Goal: Task Accomplishment & Management: Manage account settings

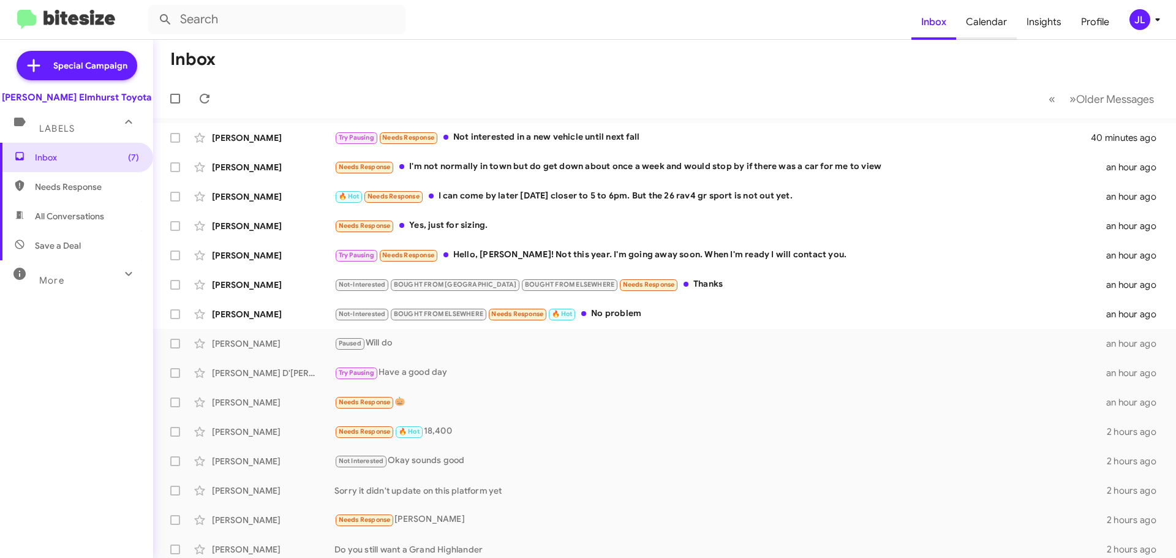
click at [999, 21] on span "Calendar" at bounding box center [986, 22] width 61 height 36
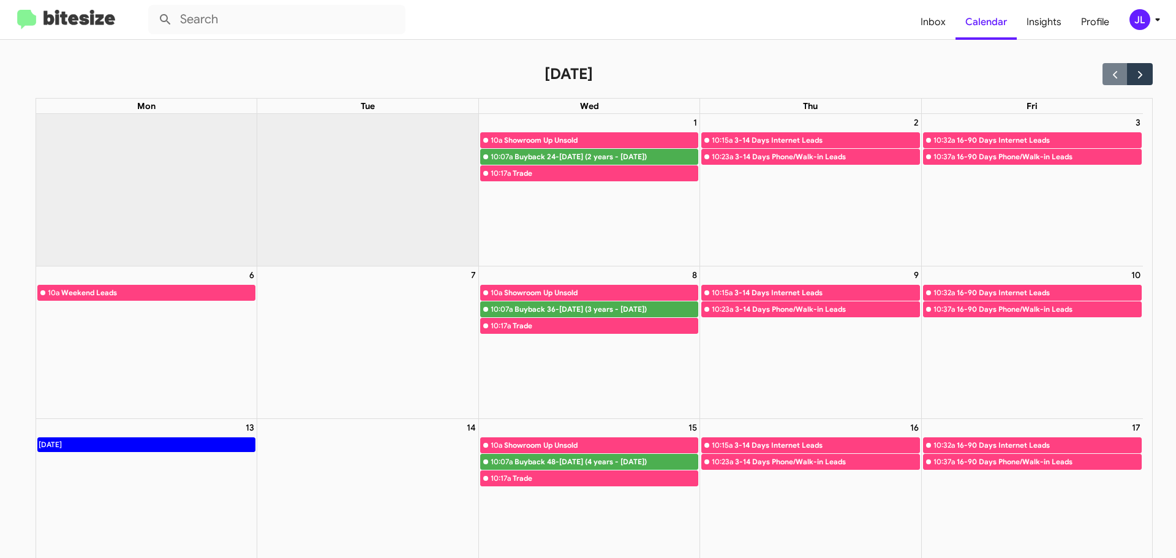
click at [78, 20] on img at bounding box center [66, 20] width 98 height 20
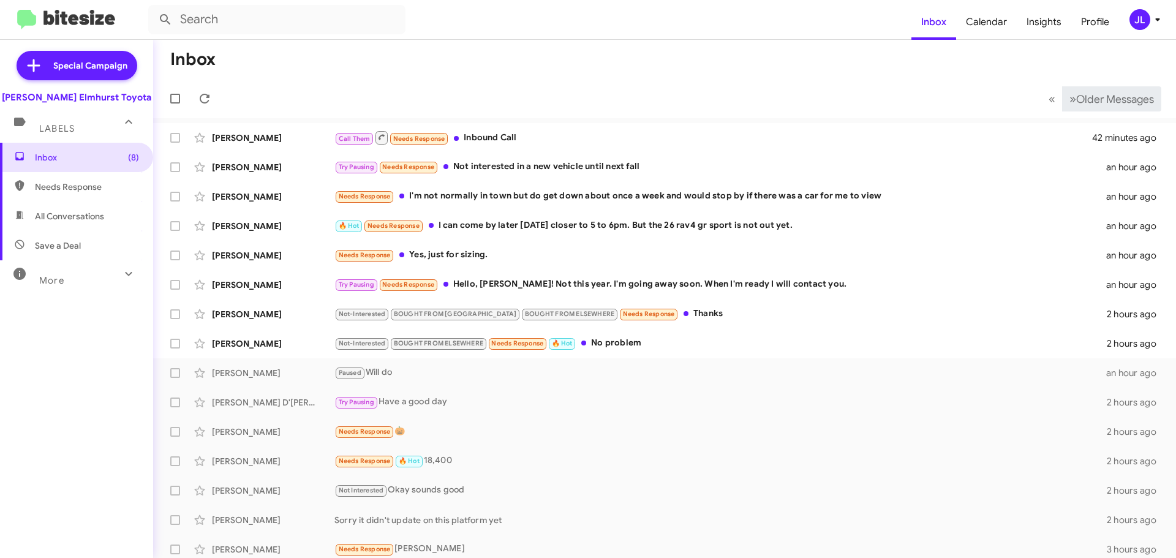
drag, startPoint x: 1124, startPoint y: 94, endPoint x: 1095, endPoint y: 498, distance: 404.8
click at [1095, 498] on div "[PERSON_NAME] Not Interested Okay sounds good 2 hours ago" at bounding box center [665, 490] width 1004 height 25
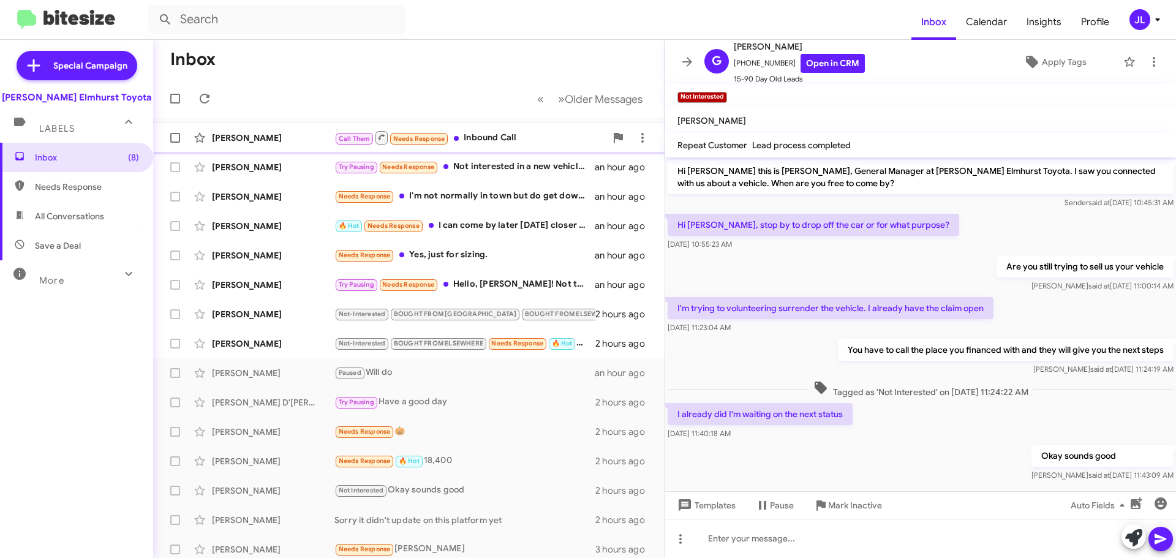
click at [510, 141] on div "Call Them Needs Response Inbound Call" at bounding box center [470, 137] width 271 height 15
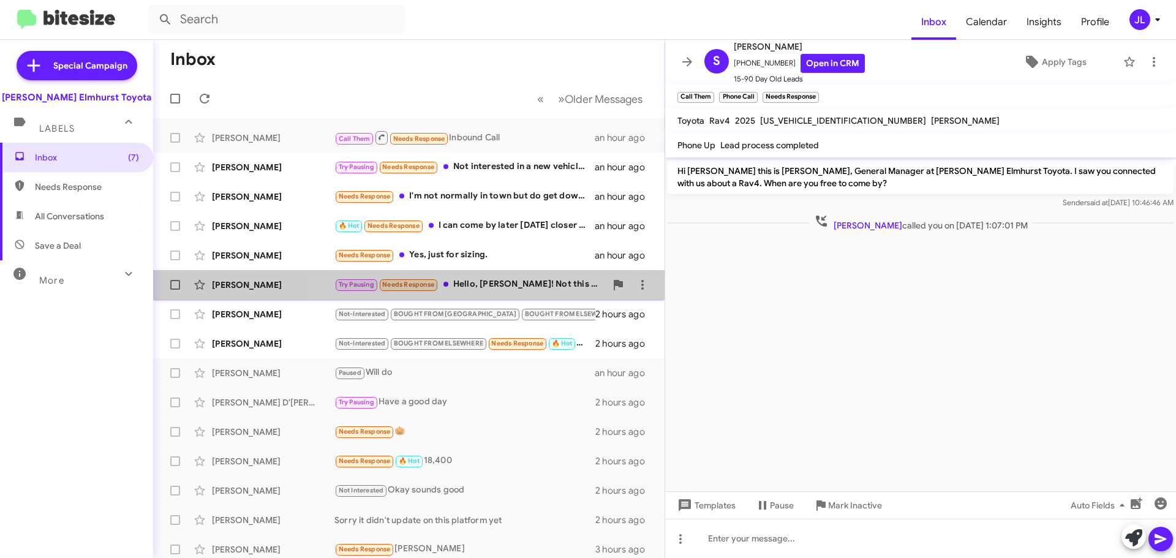
click at [493, 286] on div "Try Pausing Needs Response Hello, [PERSON_NAME]! Not this year. I'm going away …" at bounding box center [470, 285] width 271 height 14
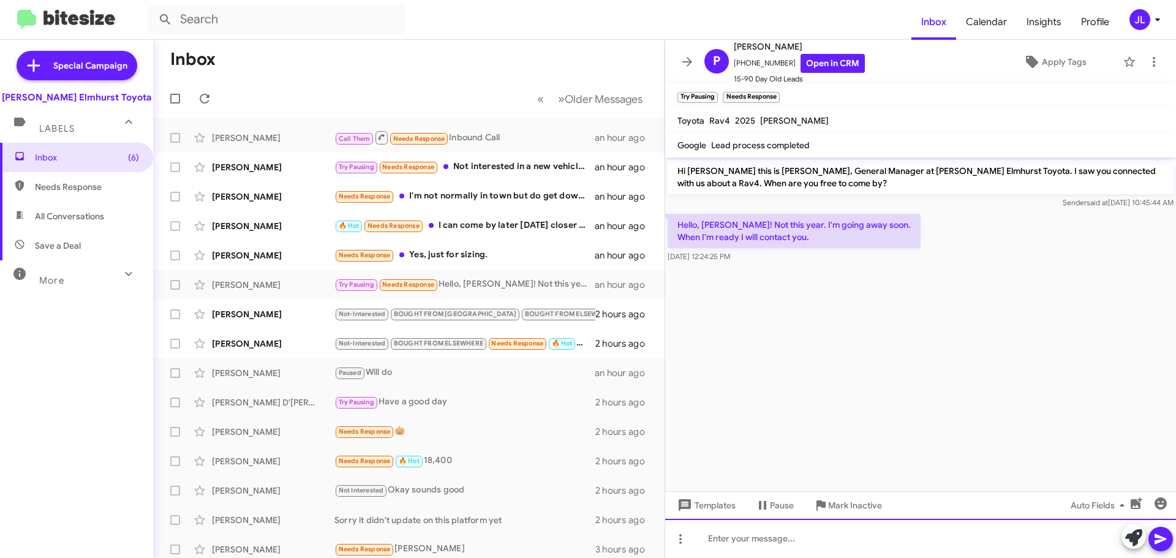
click at [784, 537] on div at bounding box center [920, 538] width 511 height 39
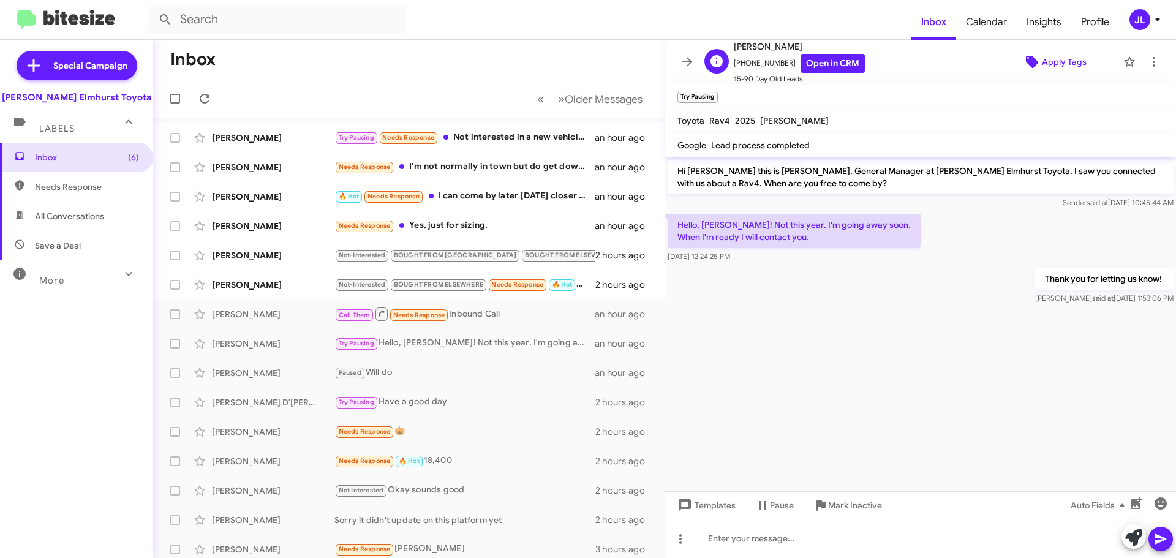
click at [1046, 54] on span "Apply Tags" at bounding box center [1064, 62] width 45 height 22
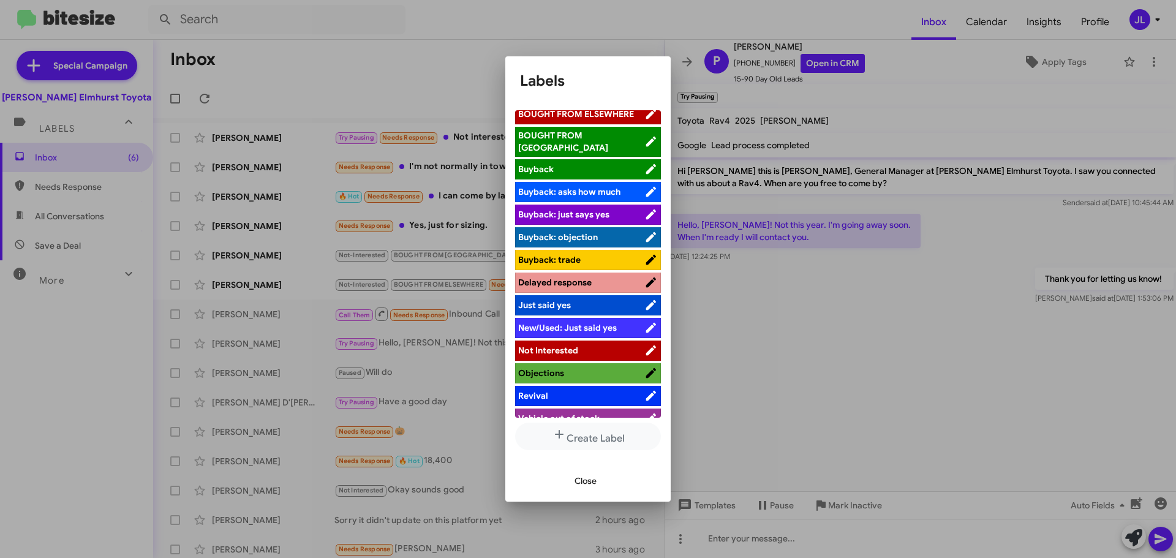
scroll to position [78, 0]
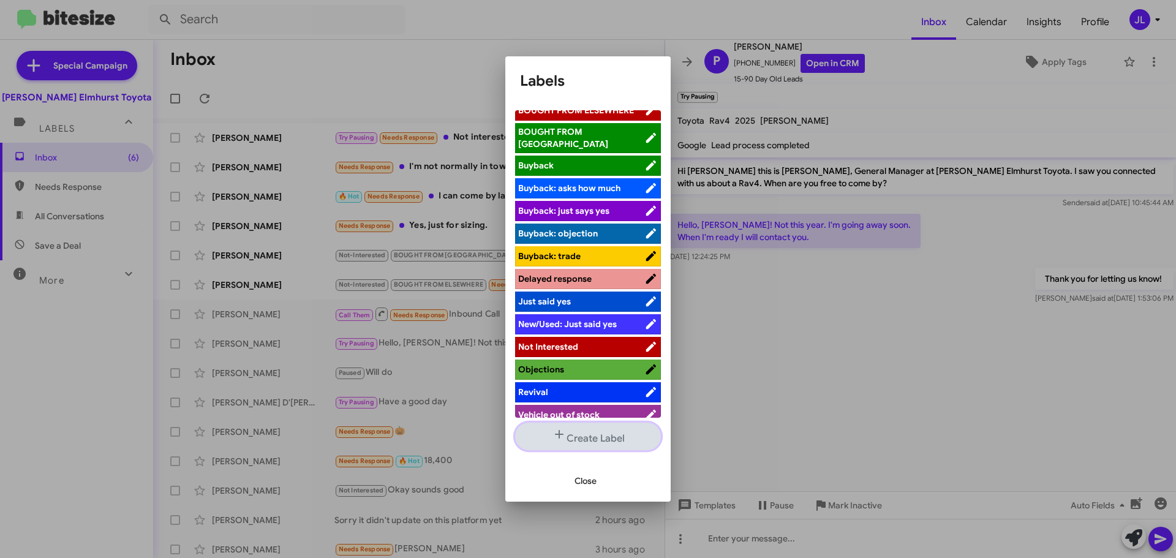
click at [591, 441] on button "Create Label" at bounding box center [588, 437] width 146 height 28
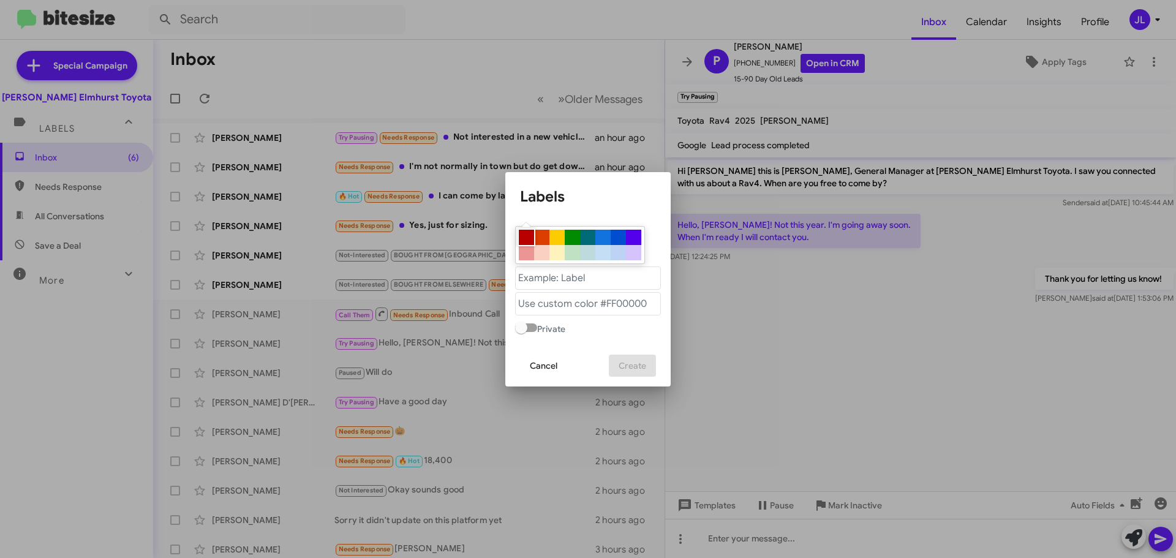
click at [529, 238] on div at bounding box center [526, 237] width 15 height 15
type "#b80000"
click at [552, 279] on "text" at bounding box center [588, 278] width 146 height 23
type "Pause"
click at [637, 367] on span "Create" at bounding box center [633, 366] width 28 height 22
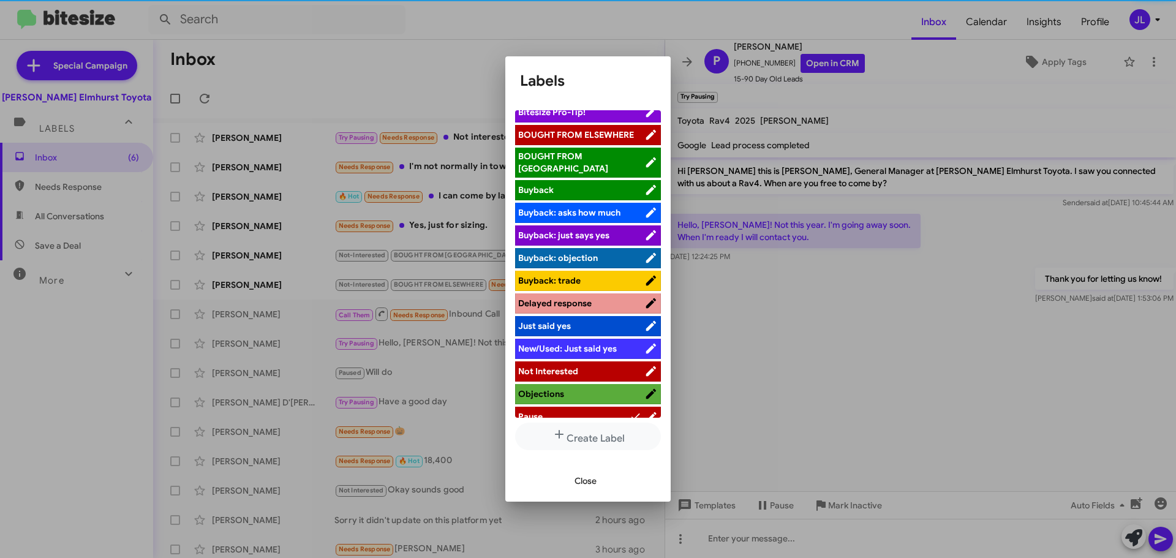
scroll to position [101, 0]
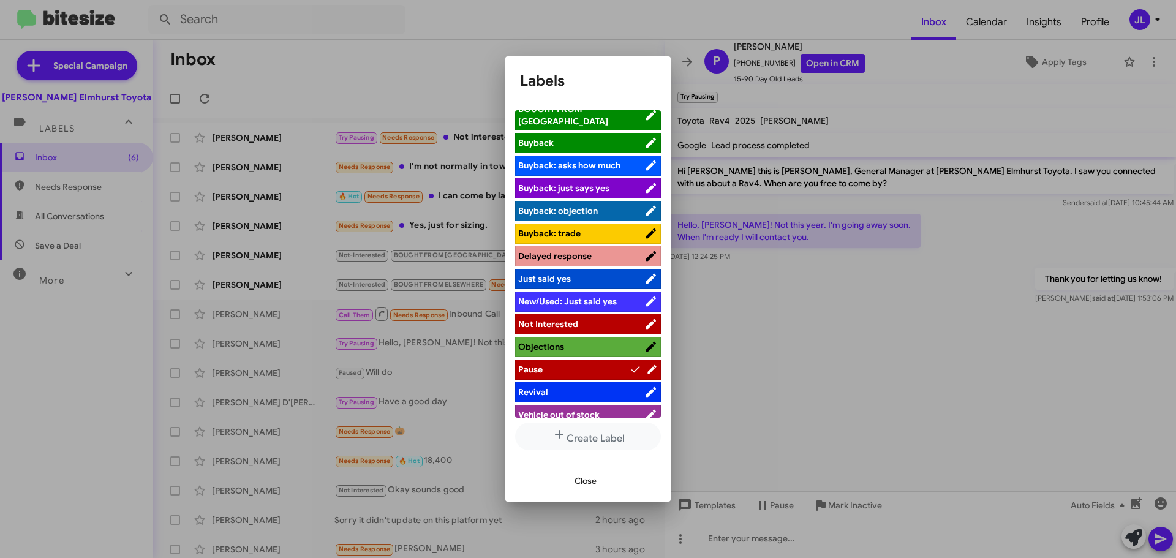
click at [577, 363] on span "Pause" at bounding box center [574, 369] width 112 height 12
click at [595, 478] on span "Close" at bounding box center [586, 481] width 22 height 22
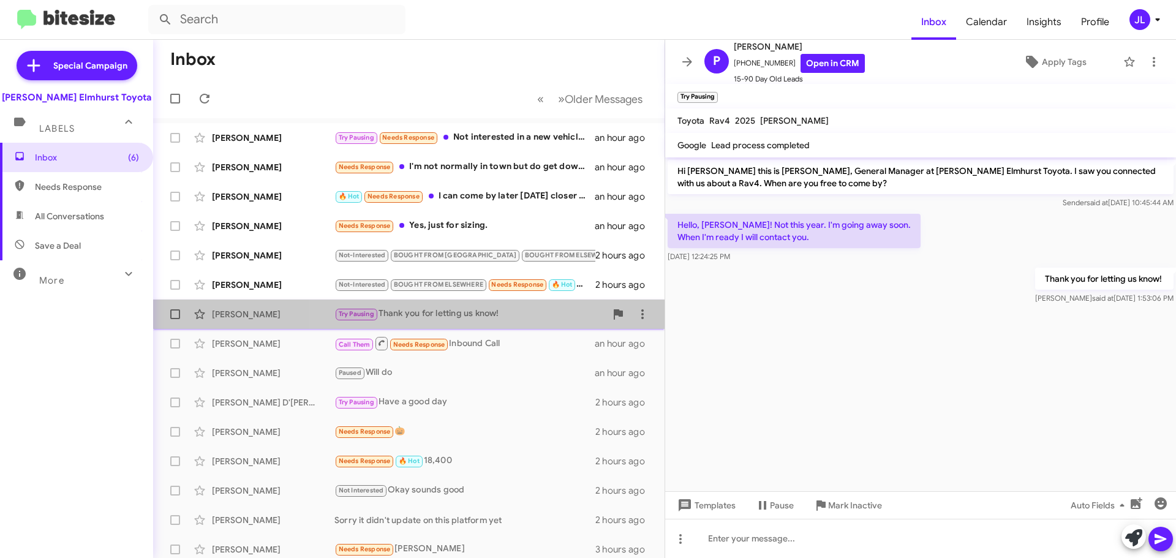
click at [458, 309] on div "Try Pausing Thank you for letting us know!" at bounding box center [470, 314] width 271 height 14
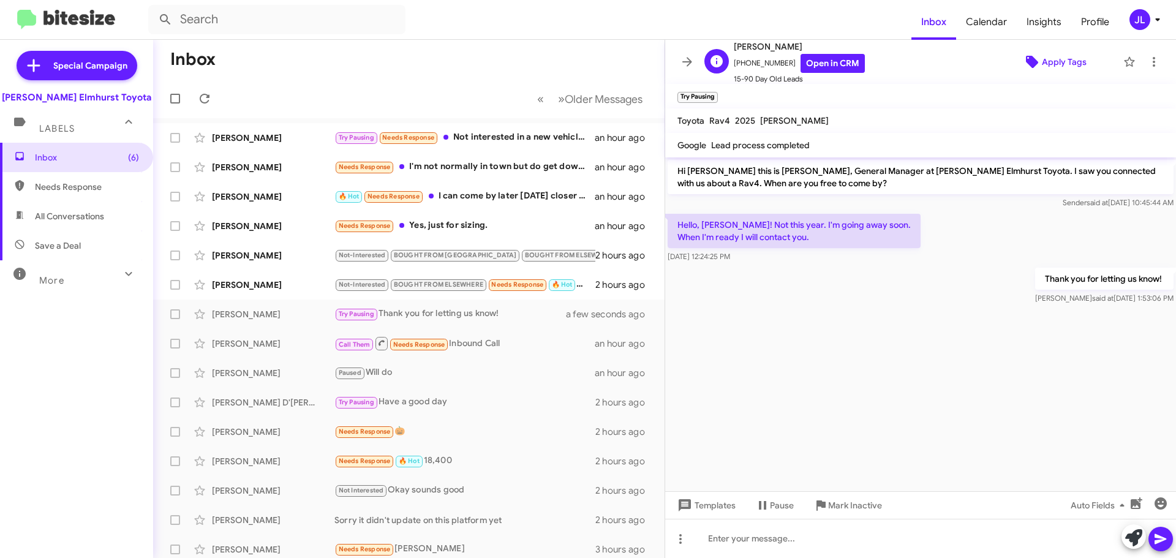
click at [1065, 58] on span "Apply Tags" at bounding box center [1064, 62] width 45 height 22
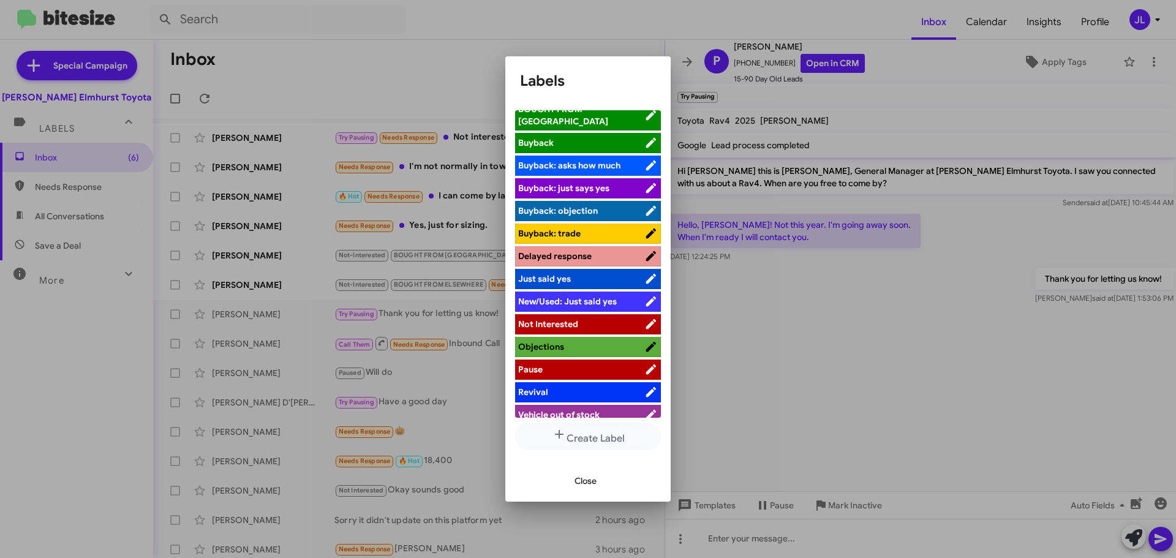
click at [580, 363] on span "Pause" at bounding box center [581, 369] width 126 height 12
click at [596, 480] on span "Close" at bounding box center [586, 481] width 22 height 22
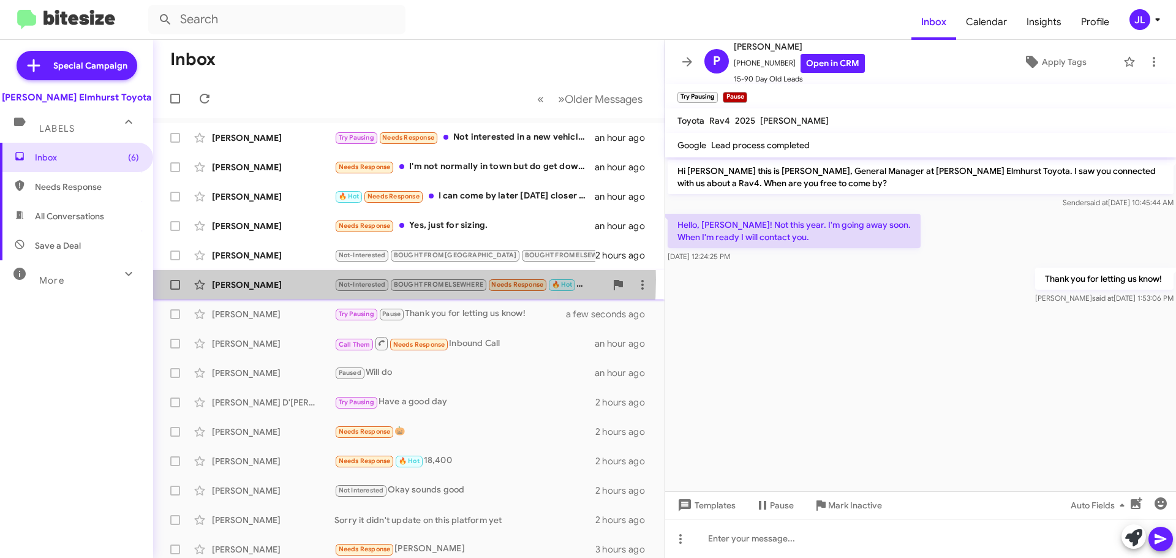
click at [295, 279] on div "[PERSON_NAME]" at bounding box center [273, 285] width 123 height 12
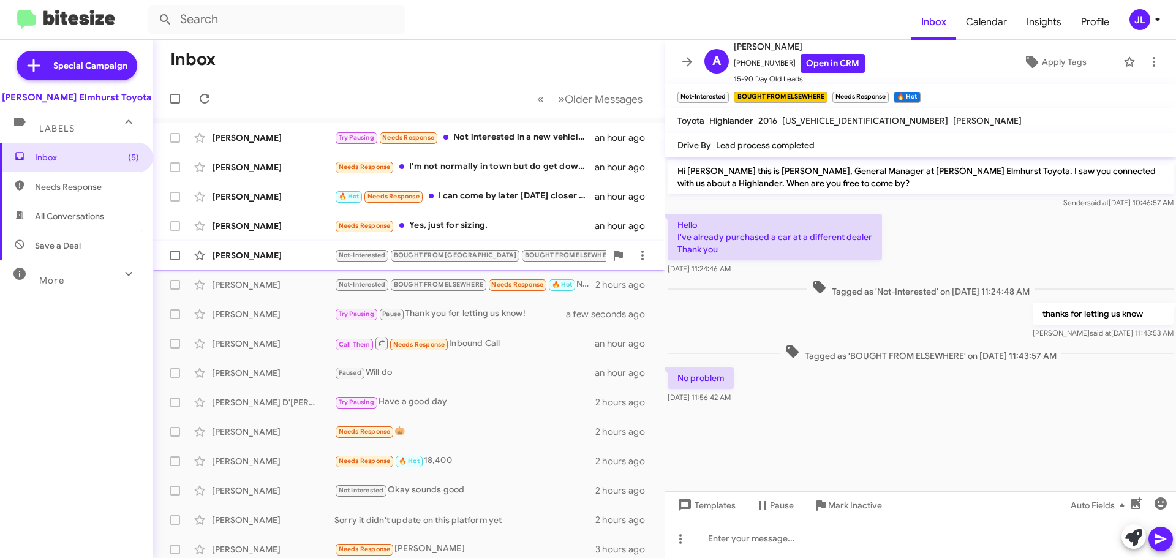
click at [298, 255] on div "[PERSON_NAME]" at bounding box center [273, 255] width 123 height 12
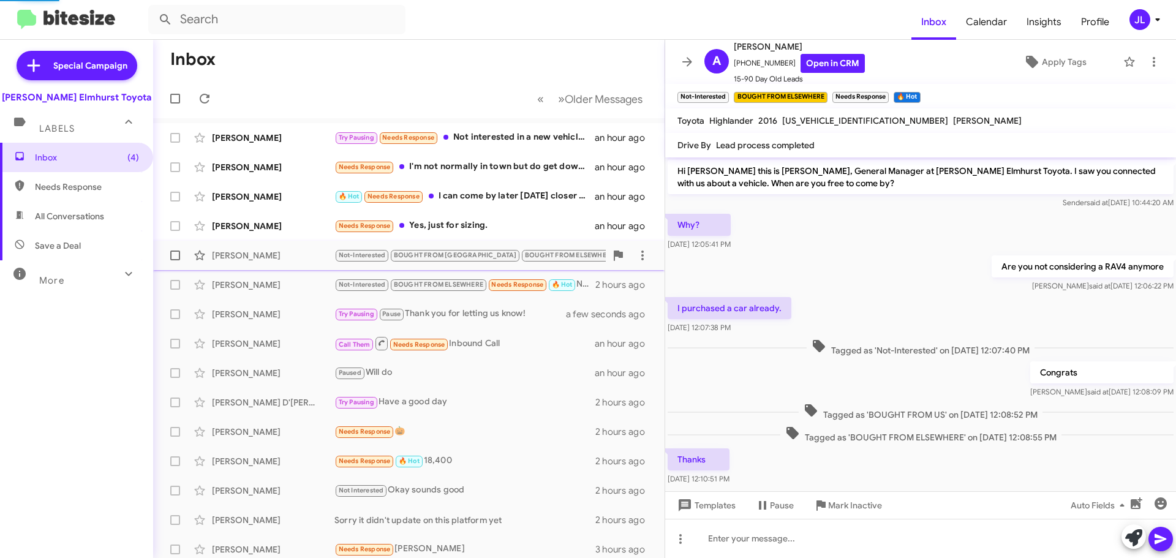
scroll to position [24, 0]
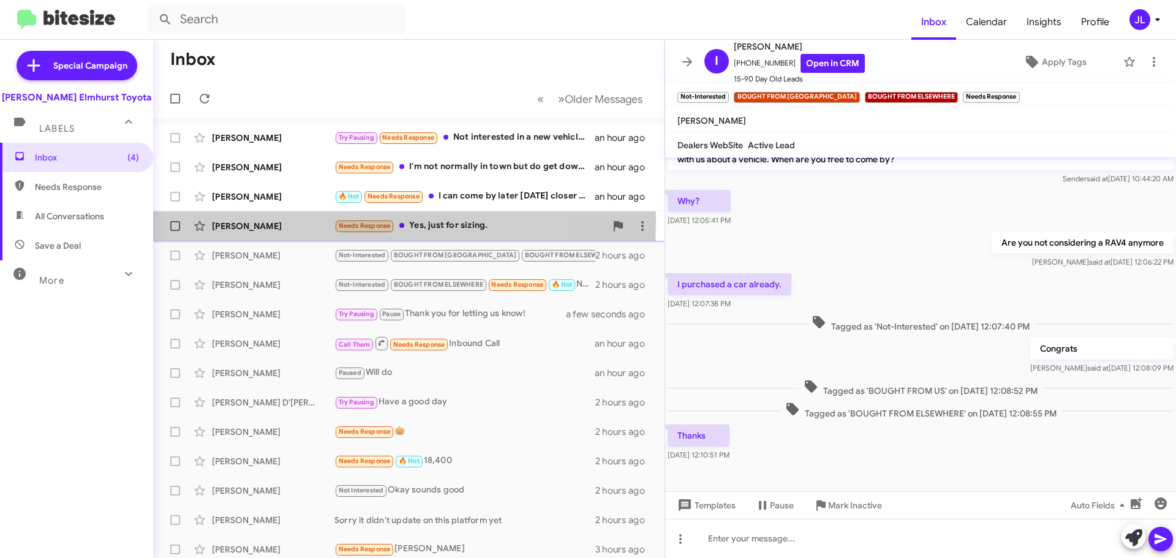
click at [301, 223] on div "[PERSON_NAME]" at bounding box center [273, 226] width 123 height 12
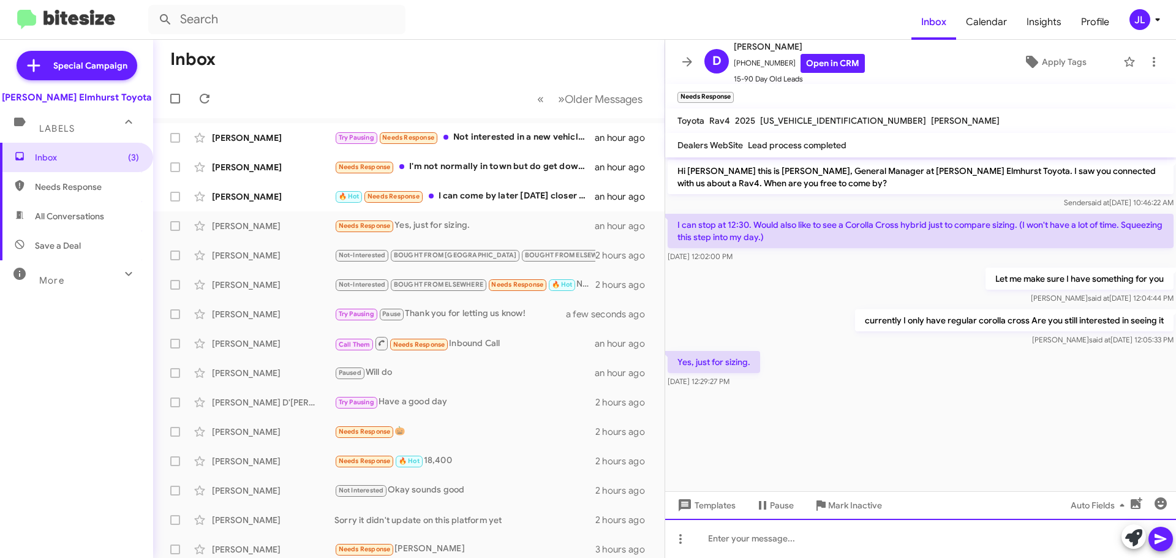
click at [814, 542] on div at bounding box center [920, 538] width 511 height 39
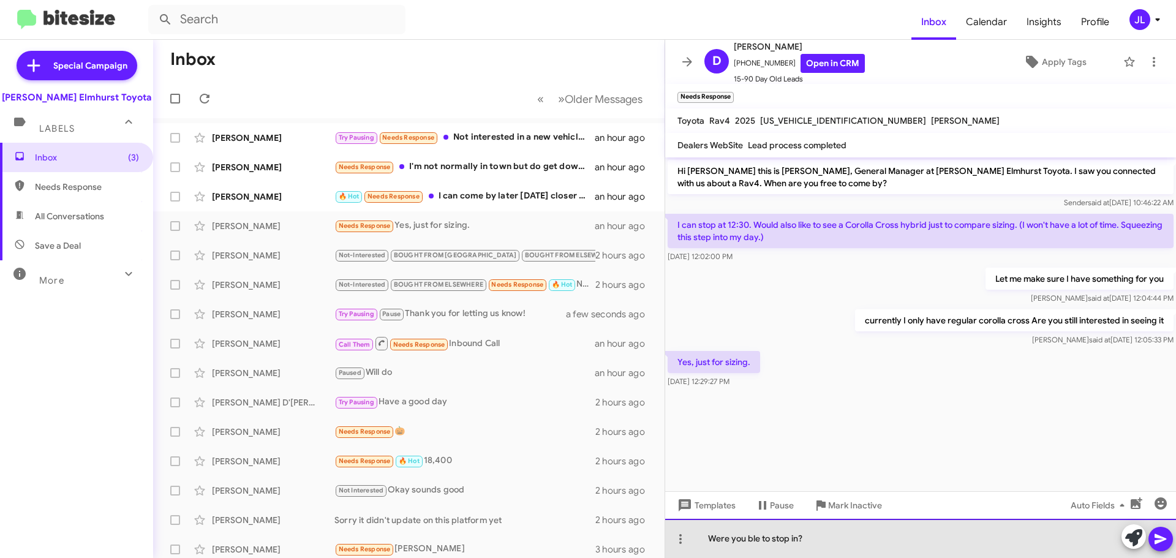
click at [750, 540] on div "Were you ble to stop in?" at bounding box center [920, 538] width 511 height 39
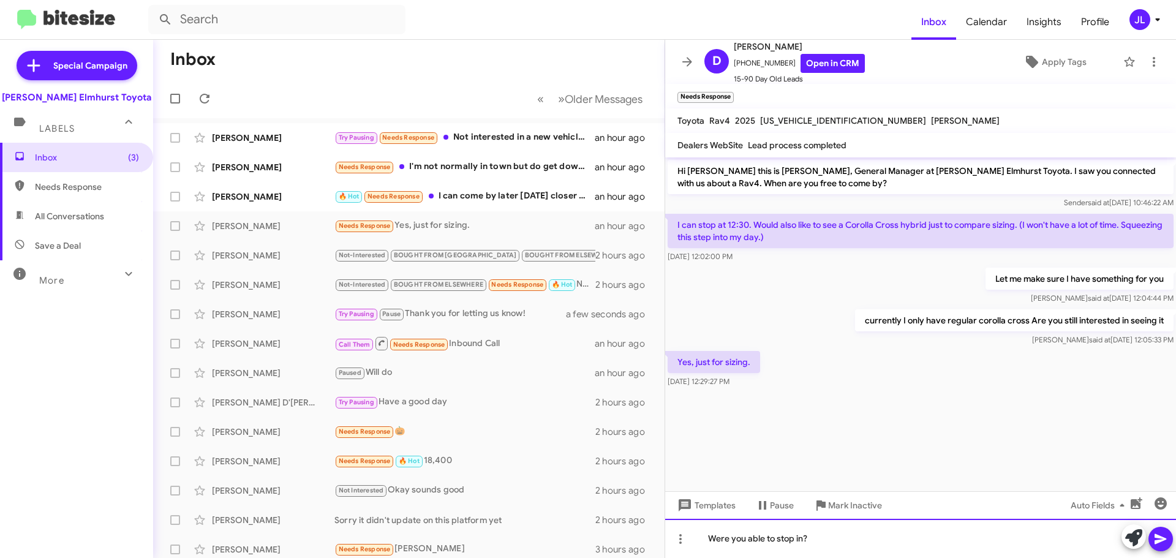
click at [709, 540] on div "Were you able to stop in?" at bounding box center [920, 538] width 511 height 39
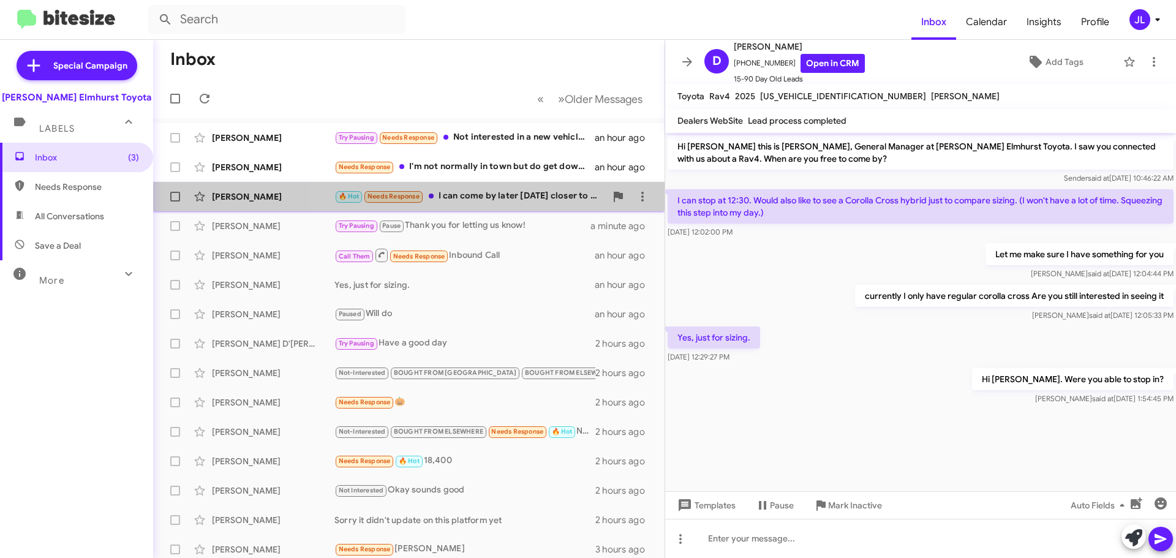
click at [496, 197] on div "🔥 Hot Needs Response I can come by later [DATE] closer to 5 to 6pm. But the 26 …" at bounding box center [470, 196] width 271 height 14
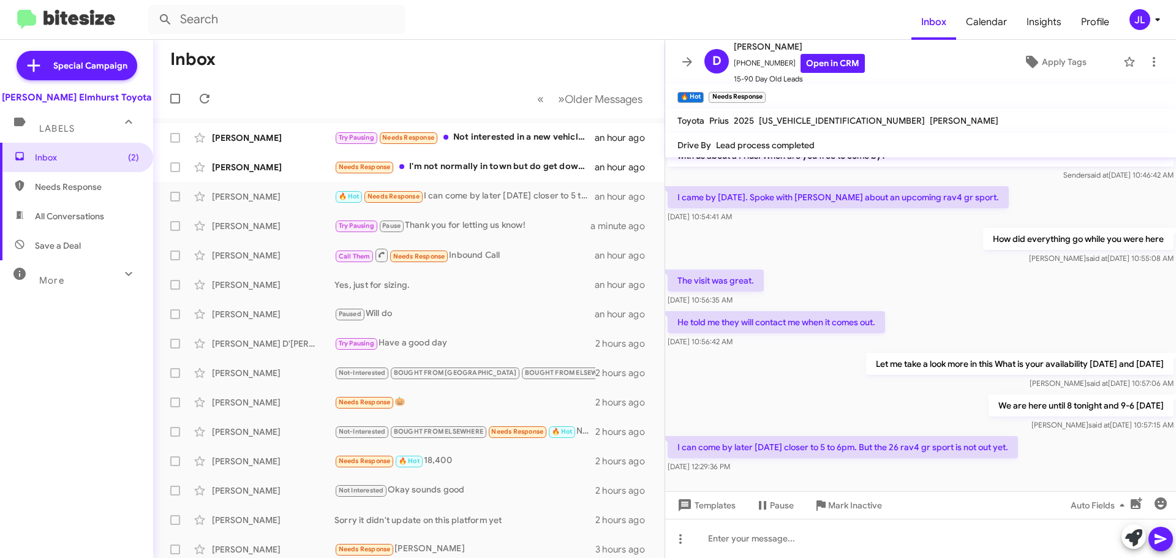
scroll to position [36, 0]
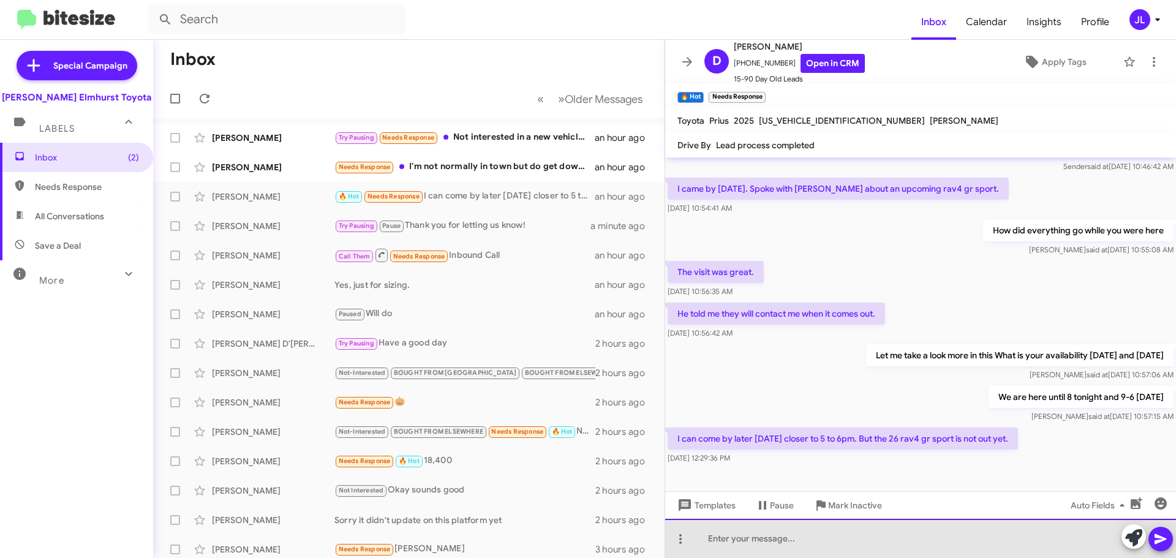
click at [771, 543] on div at bounding box center [920, 538] width 511 height 39
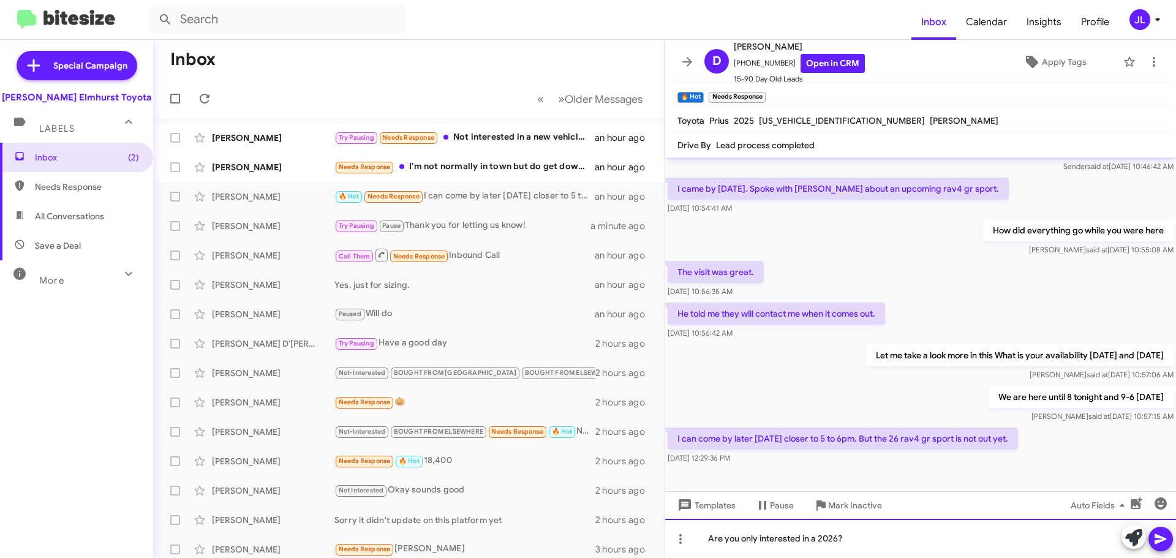
click at [830, 545] on div "Are you only interested in a 2026?" at bounding box center [920, 538] width 511 height 39
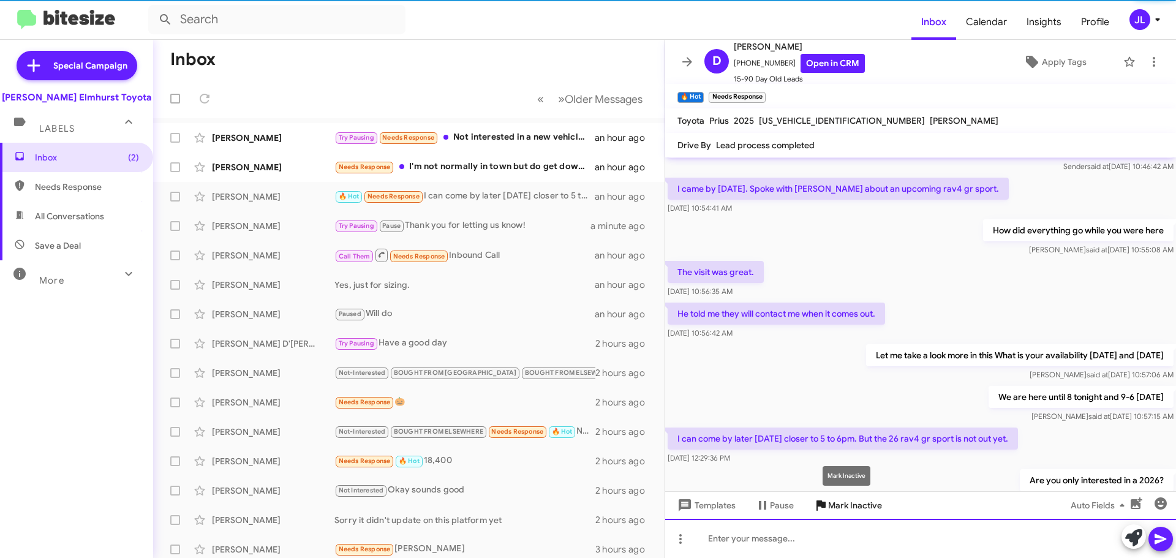
scroll to position [81, 0]
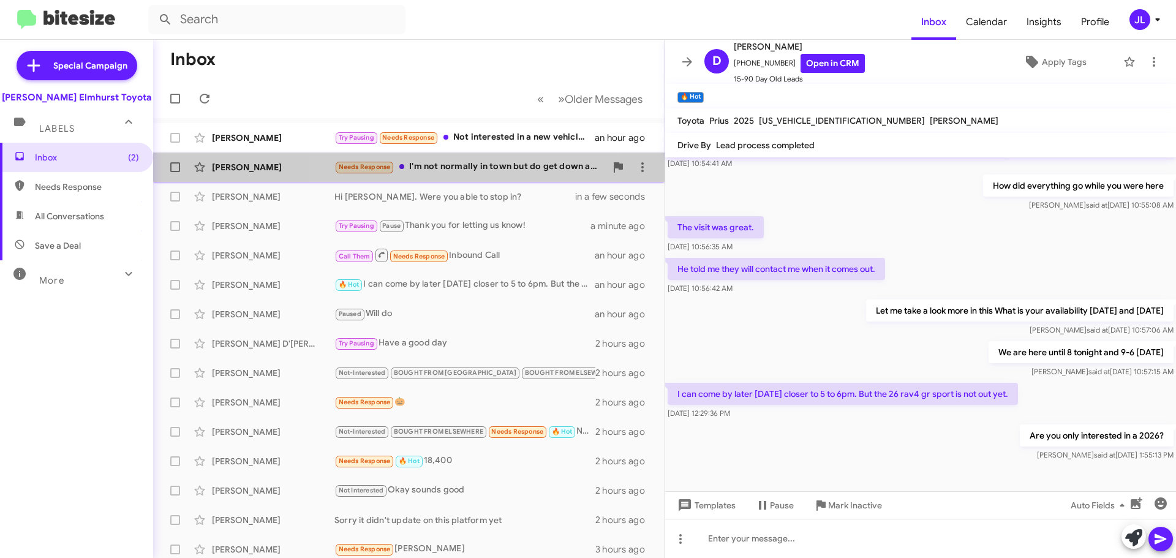
click at [444, 168] on div "Needs Response I'm not normally in town but do get down about once a week and w…" at bounding box center [470, 167] width 271 height 14
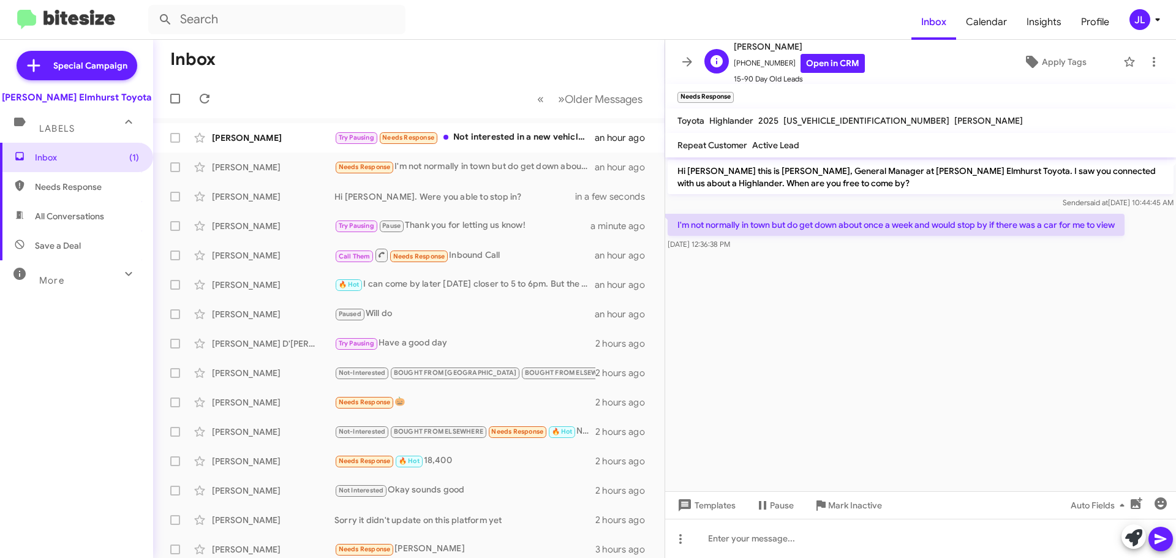
drag, startPoint x: 781, startPoint y: 60, endPoint x: 741, endPoint y: 67, distance: 39.8
click at [741, 67] on span "[PHONE_NUMBER] Open in CRM" at bounding box center [799, 63] width 131 height 19
copy span "8153418826"
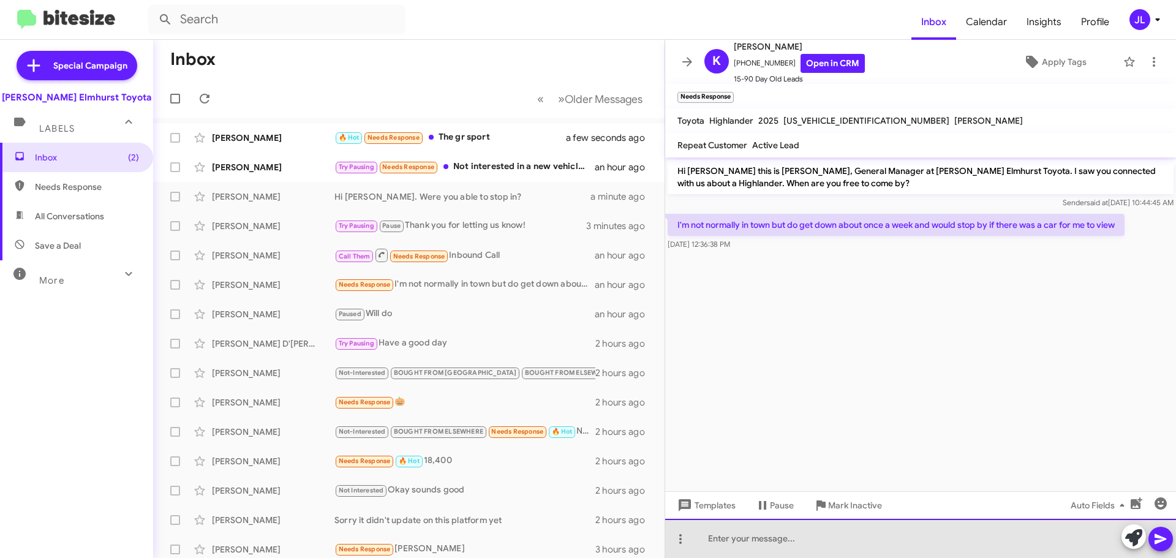
click at [796, 543] on div at bounding box center [920, 538] width 511 height 39
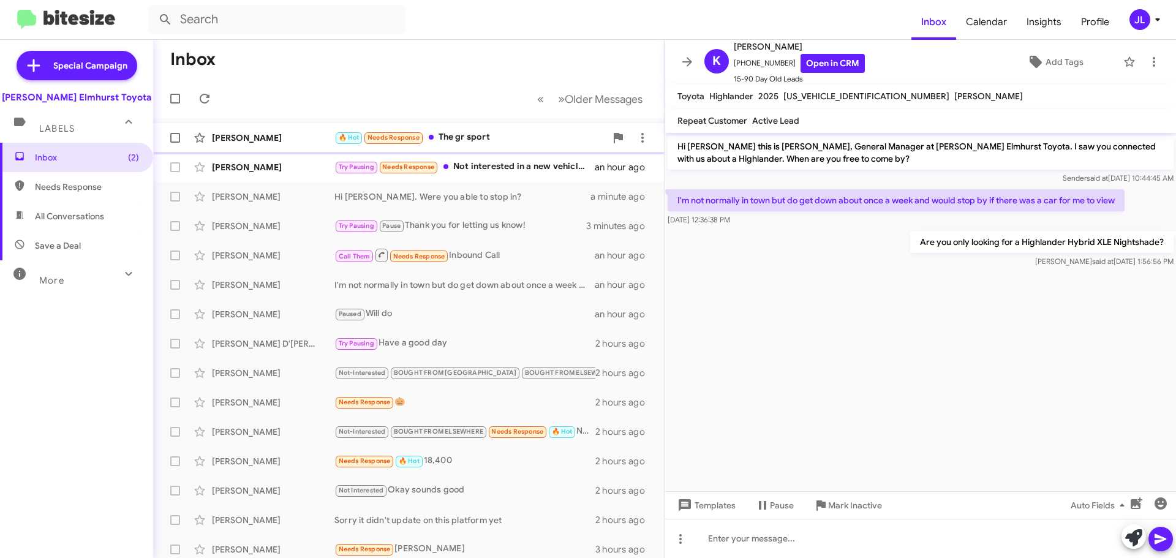
click at [508, 137] on div "🔥 Hot Needs Response The gr sport" at bounding box center [470, 137] width 271 height 14
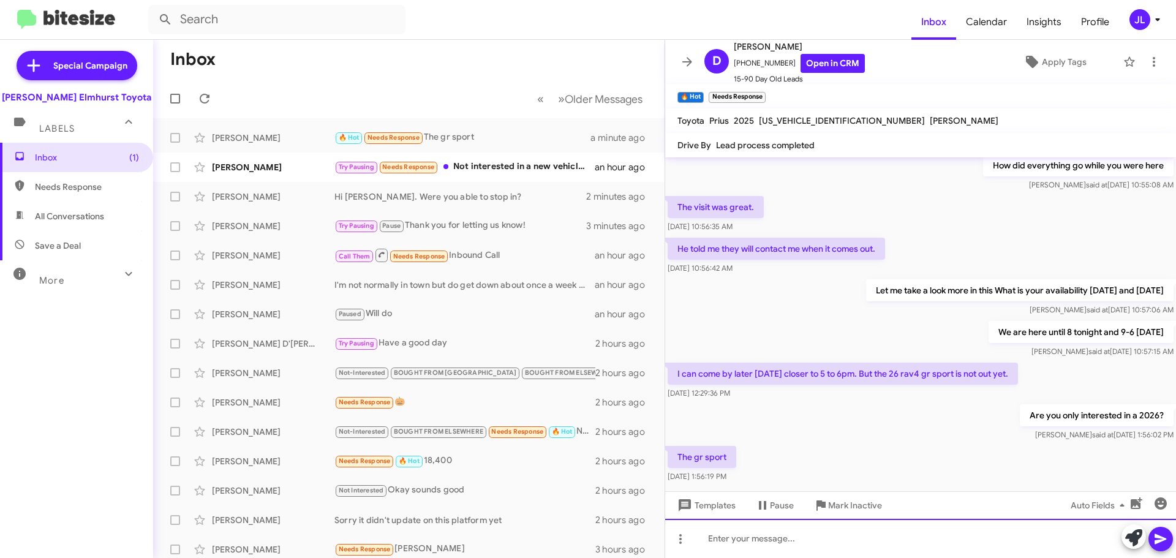
click at [741, 539] on div at bounding box center [920, 538] width 511 height 39
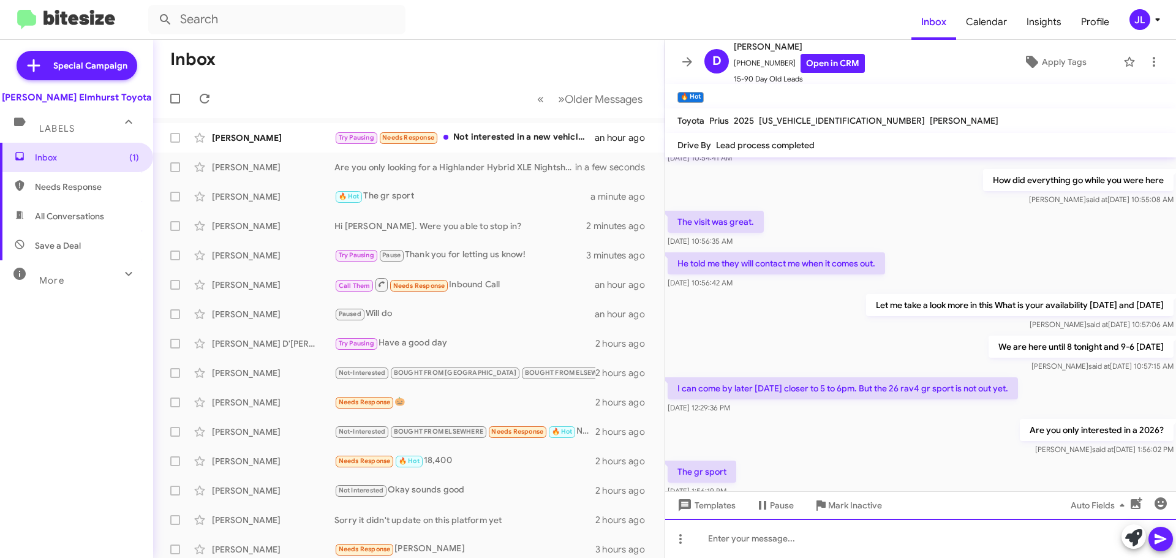
scroll to position [170, 0]
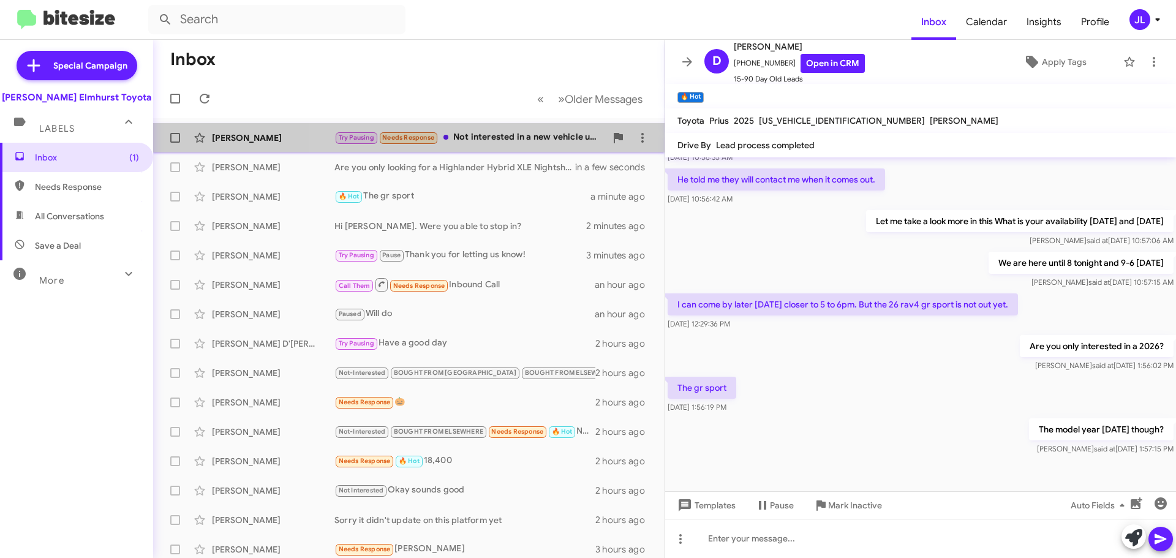
click at [480, 138] on div "Try Pausing Needs Response Not interested in a new vehicle until next fall" at bounding box center [470, 137] width 271 height 14
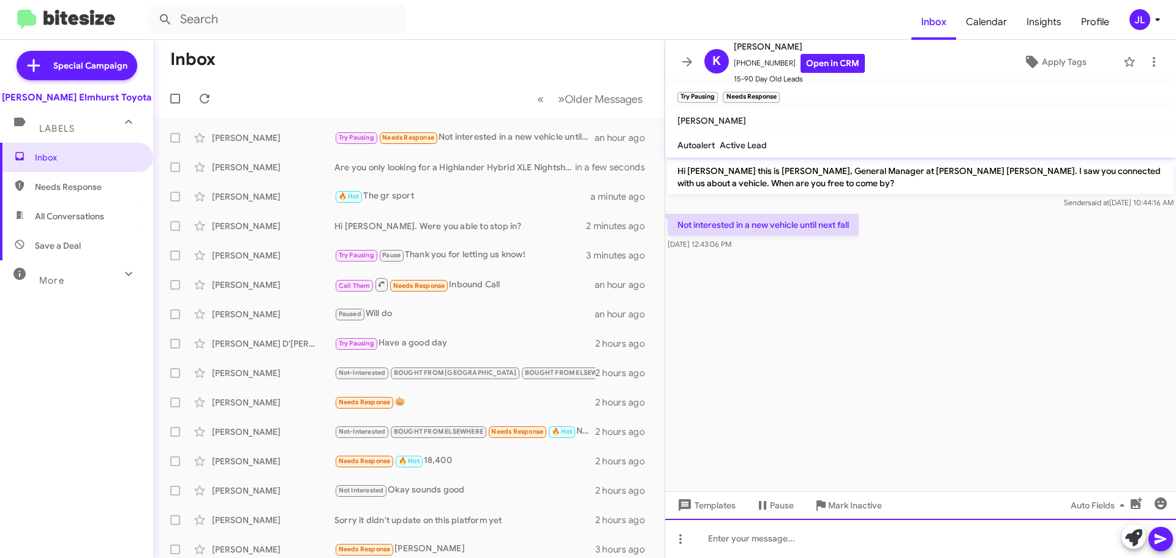
click at [803, 542] on div at bounding box center [920, 538] width 511 height 39
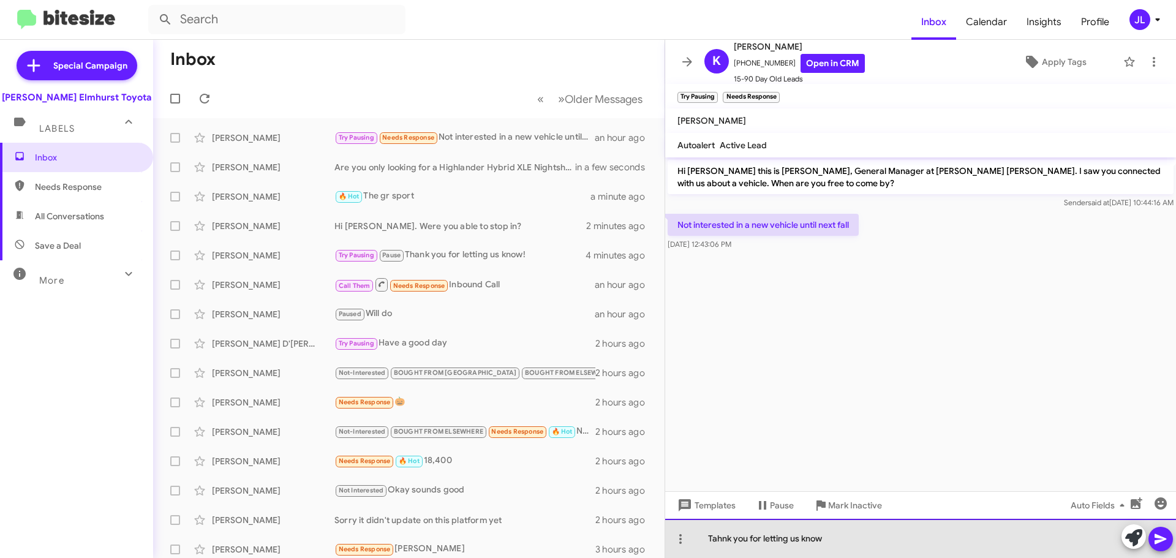
click at [717, 543] on div "Tahnk you for letting us know" at bounding box center [920, 538] width 511 height 39
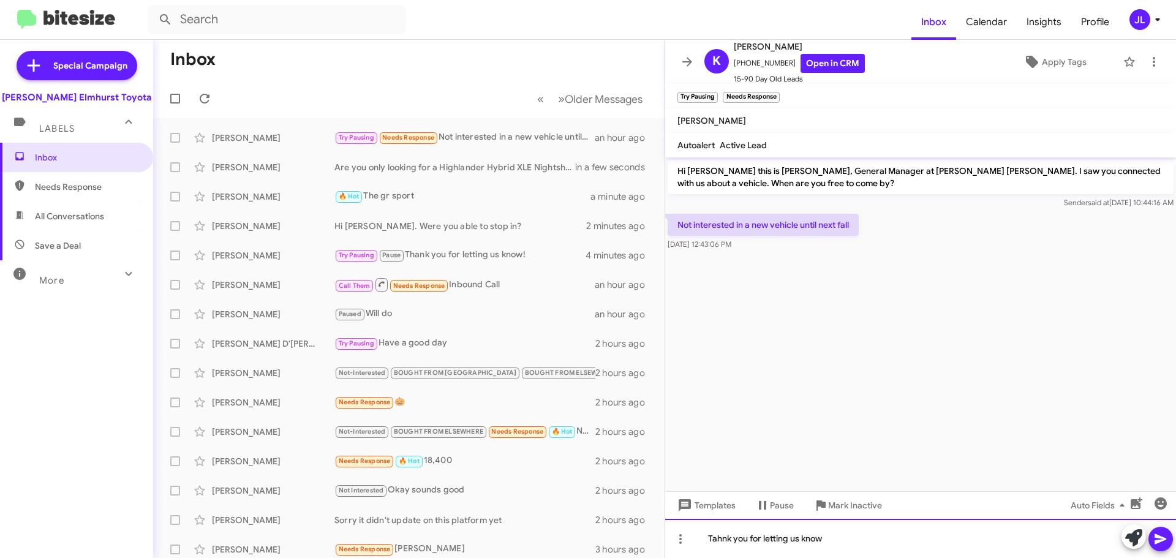
click at [728, 539] on div "Tahnk you for letting us know" at bounding box center [920, 538] width 511 height 39
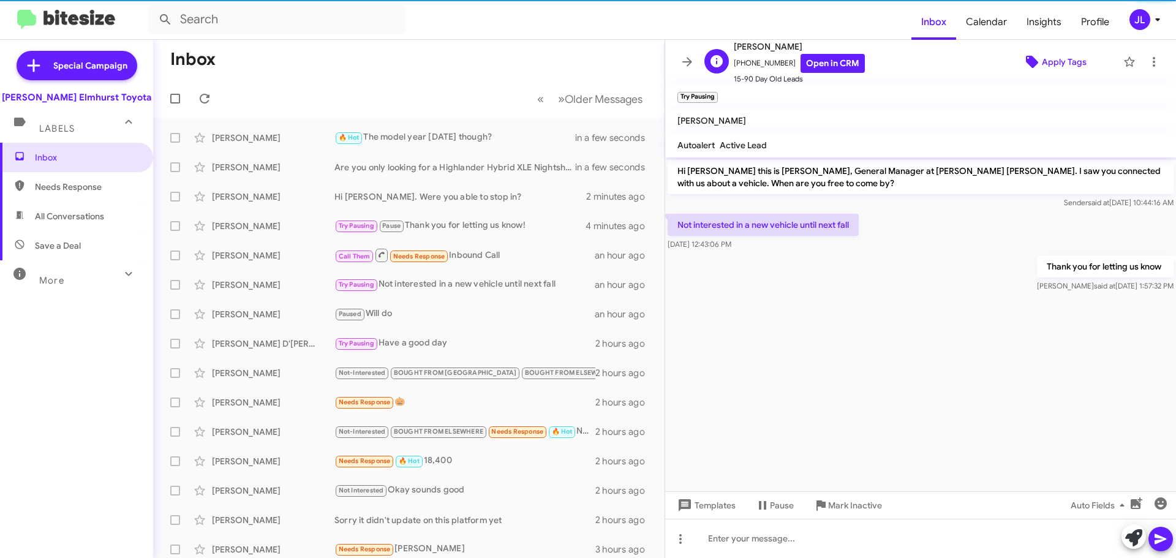
click at [1063, 59] on span "Apply Tags" at bounding box center [1064, 62] width 45 height 22
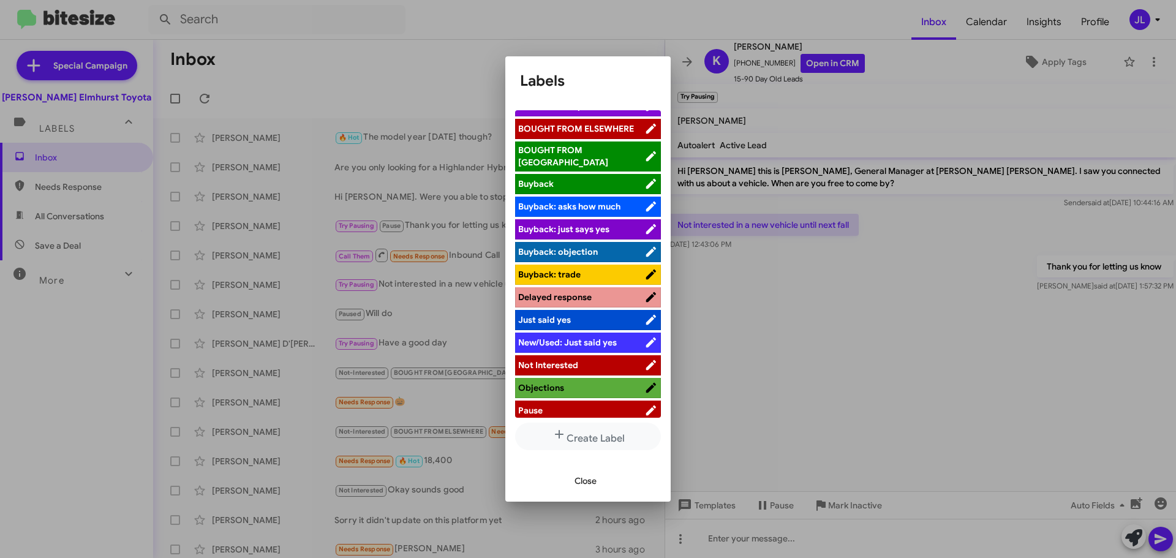
scroll to position [101, 0]
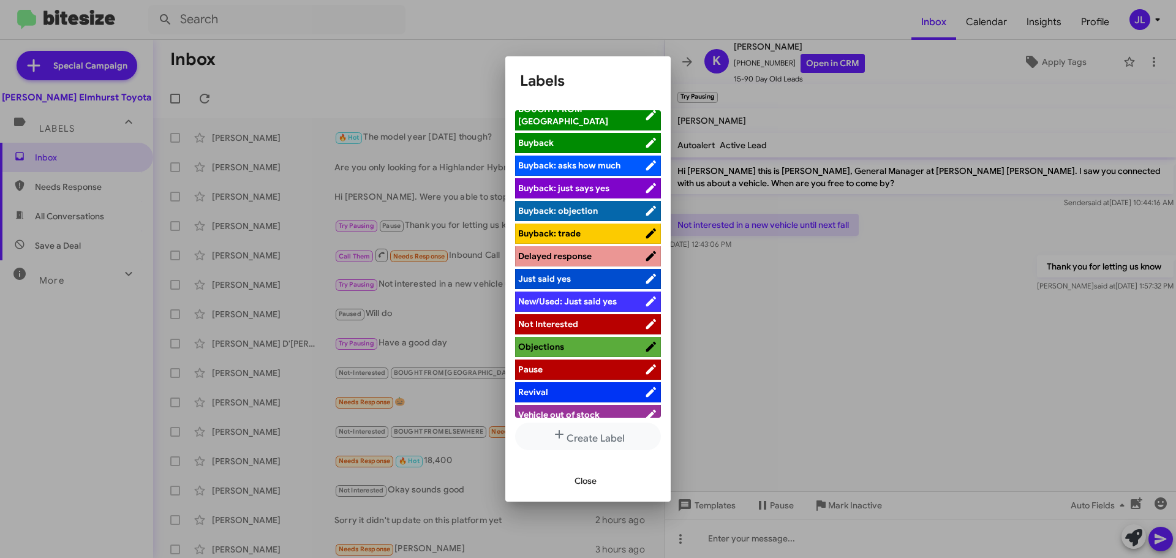
click at [547, 363] on span "Pause" at bounding box center [581, 369] width 126 height 12
click at [573, 485] on button "Close" at bounding box center [586, 481] width 42 height 22
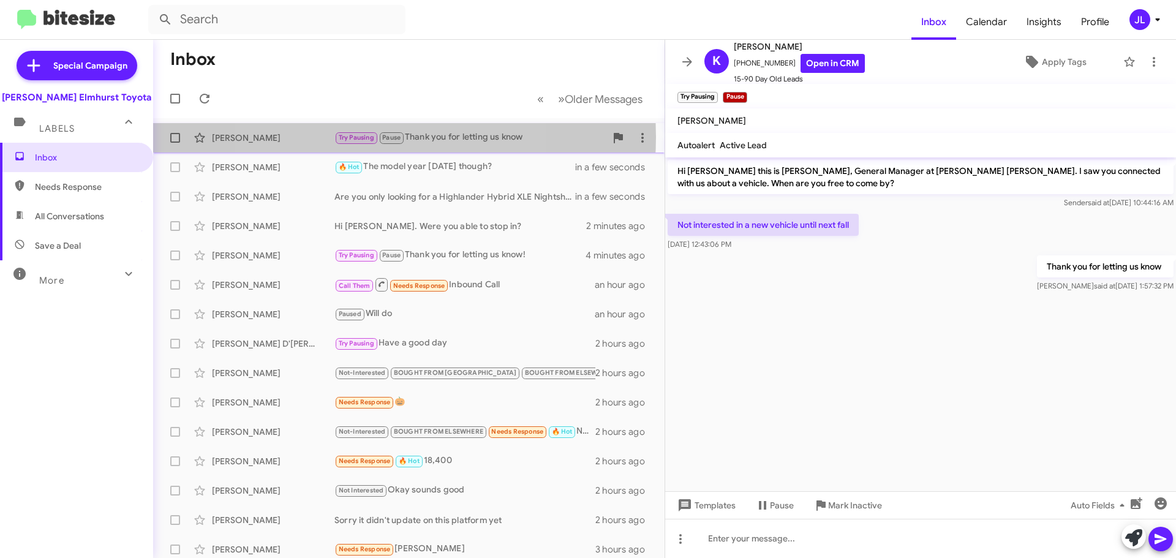
click at [368, 137] on span "Try Pausing" at bounding box center [357, 138] width 36 height 8
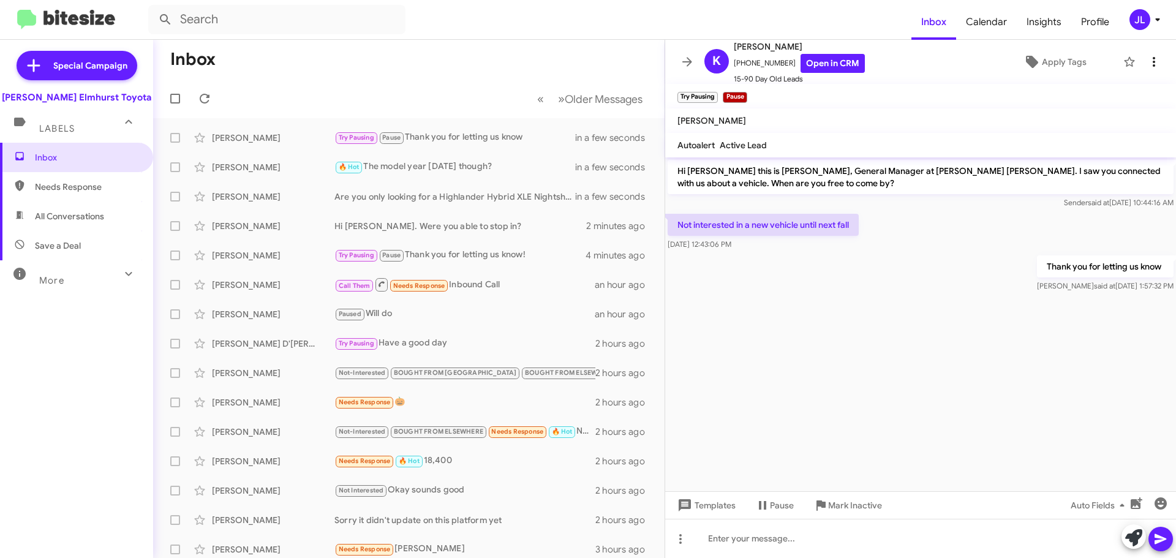
click at [1156, 61] on mat-toolbar "K [PERSON_NAME] [PHONE_NUMBER] Open in CRM 15-90 Day Old Leads Apply Tags" at bounding box center [920, 62] width 511 height 44
click at [1152, 61] on span at bounding box center [1154, 62] width 25 height 15
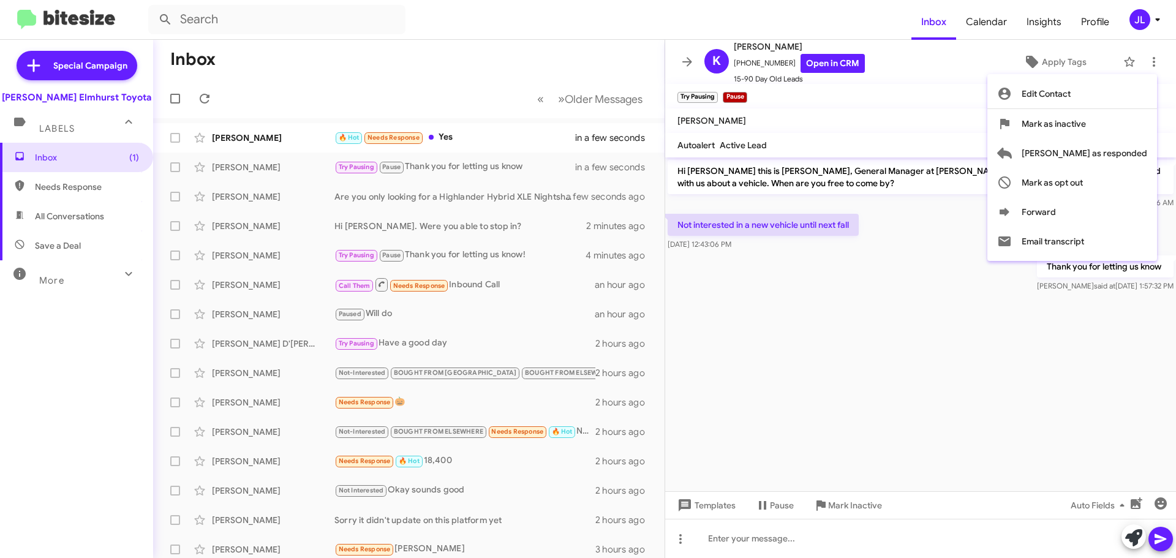
click at [912, 110] on div at bounding box center [588, 279] width 1176 height 558
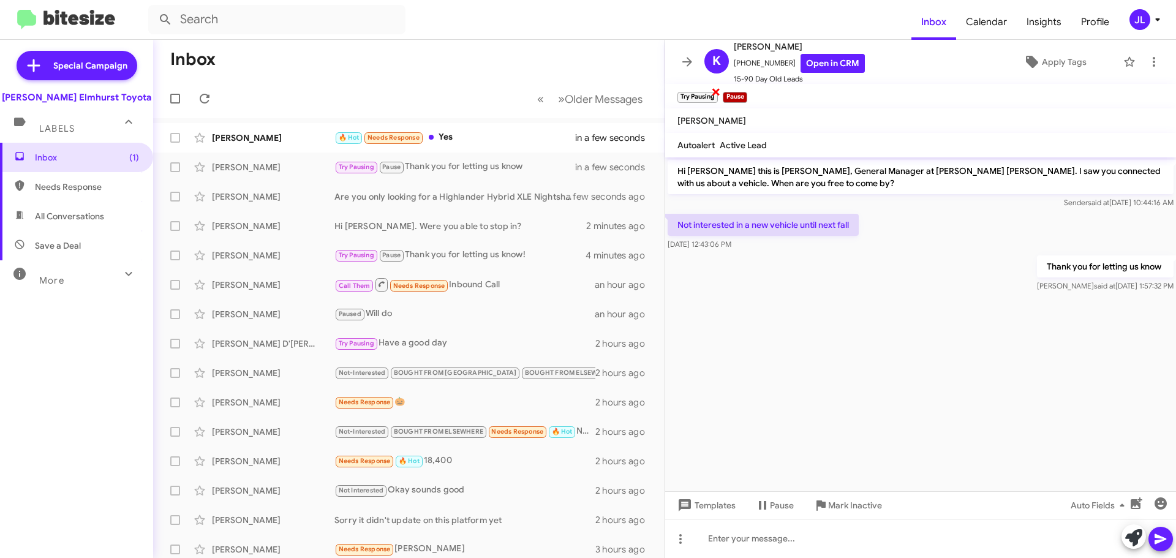
click at [700, 97] on small "Try Pausing" at bounding box center [698, 97] width 40 height 11
click at [473, 137] on div "🔥 Hot Needs Response Yes" at bounding box center [470, 137] width 271 height 14
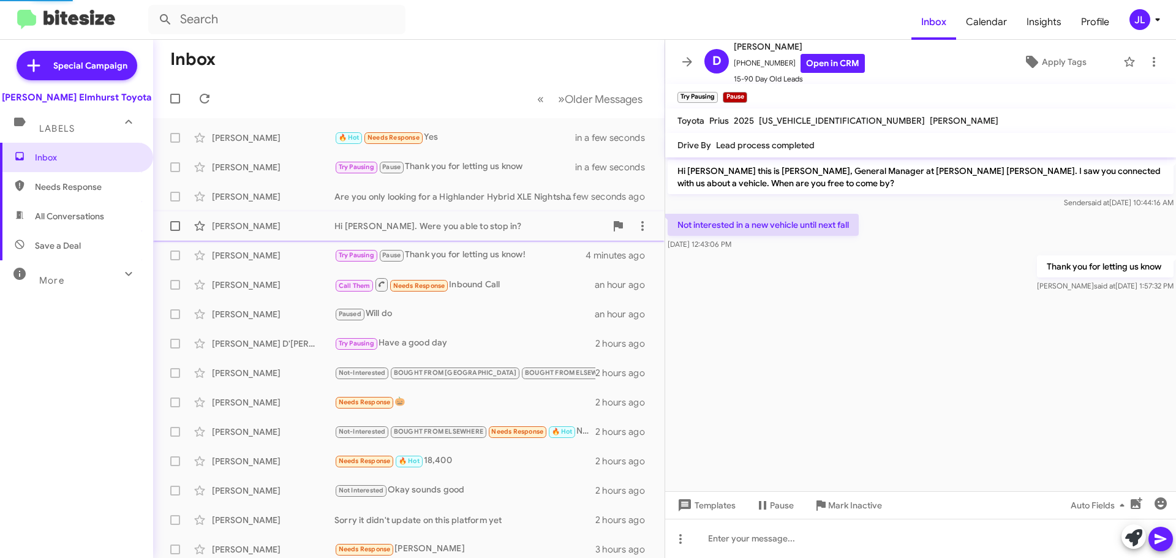
scroll to position [215, 0]
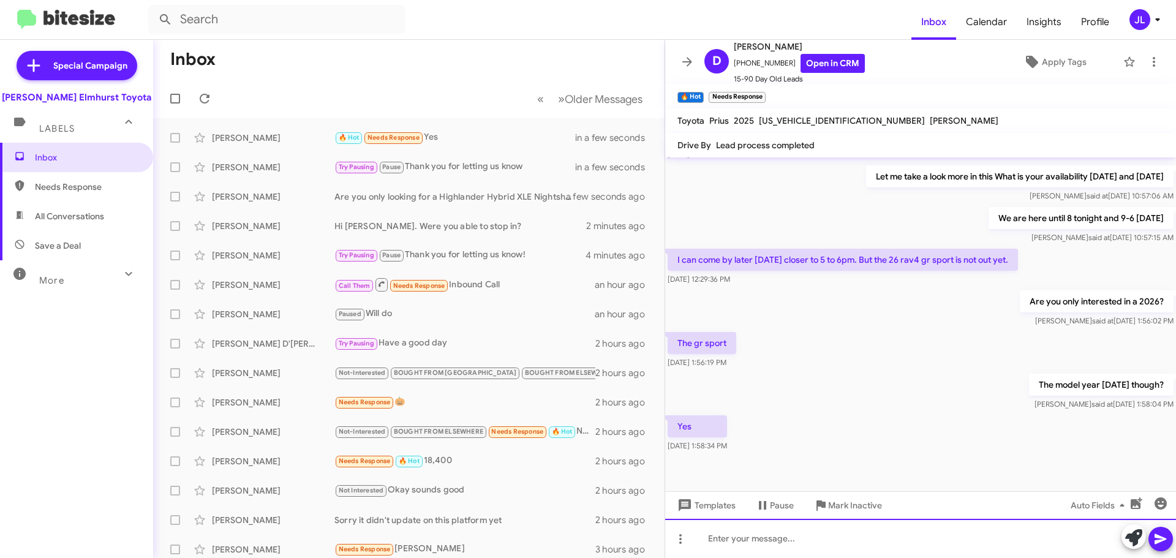
click at [838, 541] on div at bounding box center [920, 538] width 511 height 39
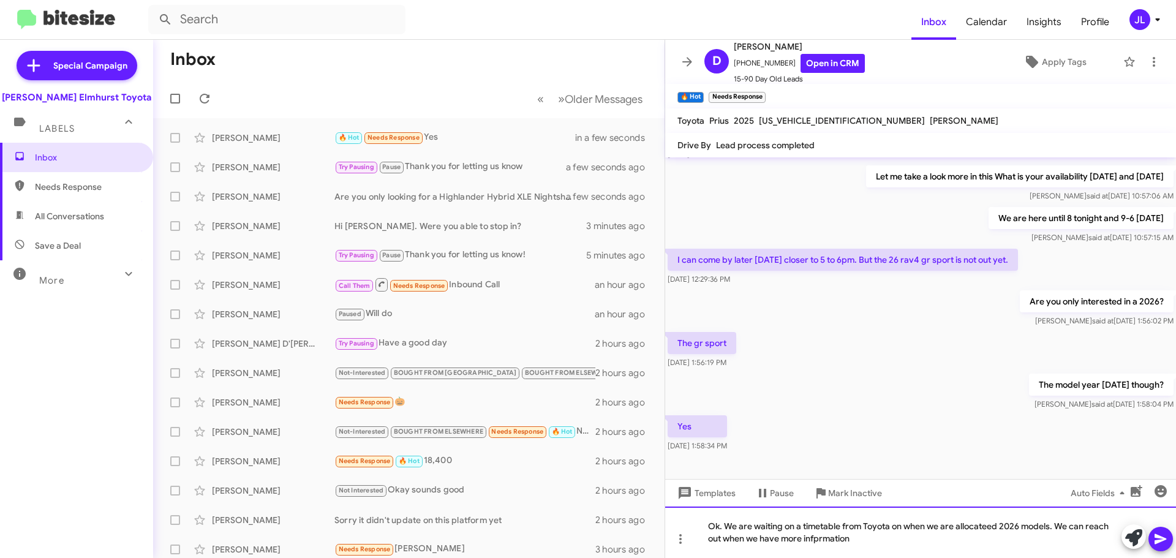
click at [960, 531] on div "Ok. We are waiting on a timetable from Toyota on when we are allocateed 2026 mo…" at bounding box center [920, 532] width 511 height 51
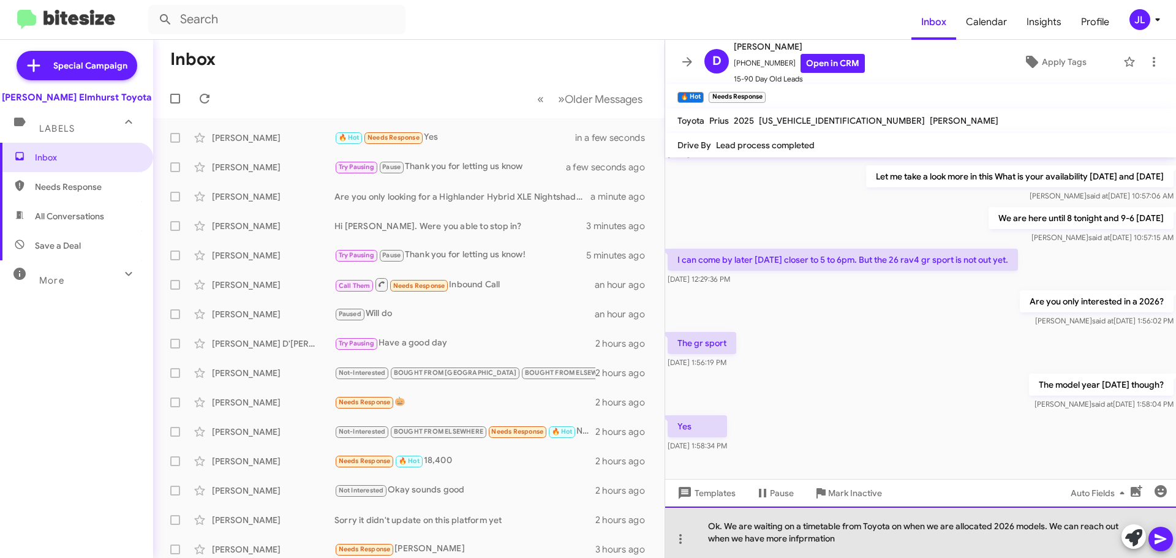
click at [944, 525] on div "Ok. We are waiting on a timetable from Toyota on when we are allocated 2026 mod…" at bounding box center [920, 532] width 511 height 51
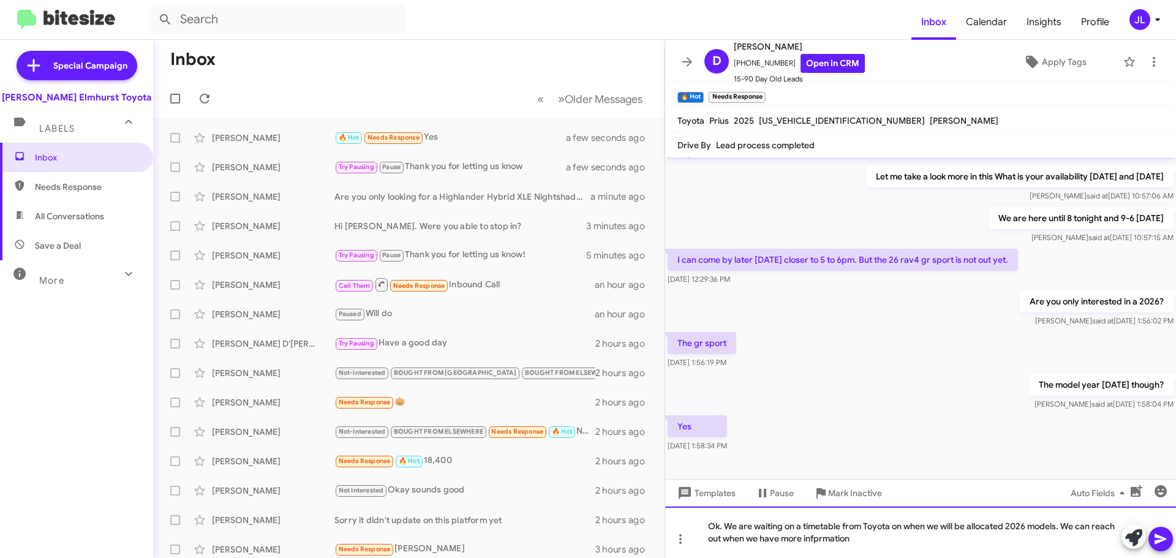
click at [826, 537] on div "Ok. We are waiting on a timetable from Toyota on when we will be allocated 2026…" at bounding box center [920, 532] width 511 height 51
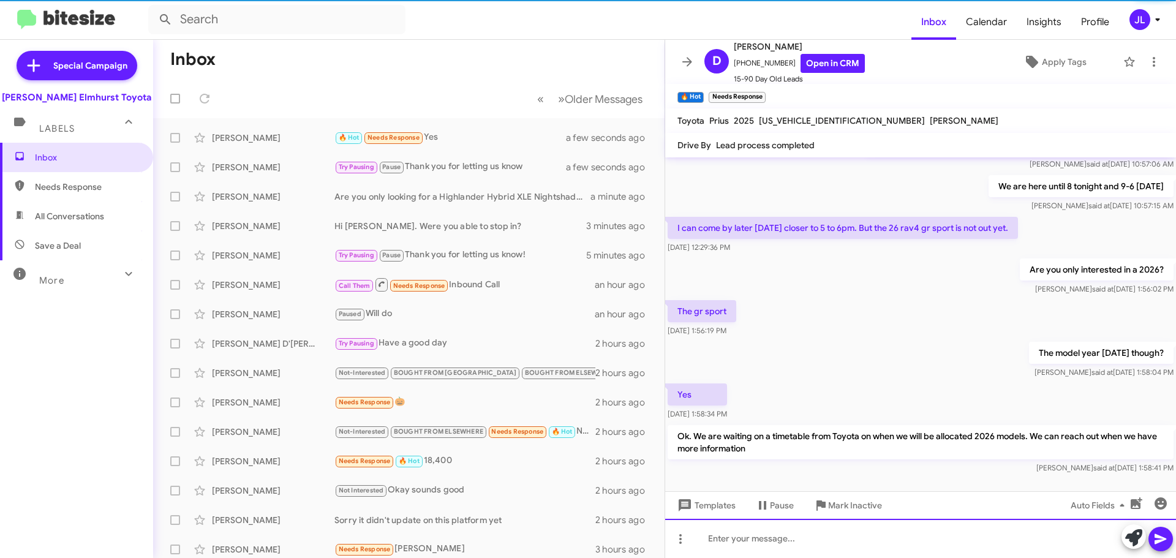
scroll to position [272, 0]
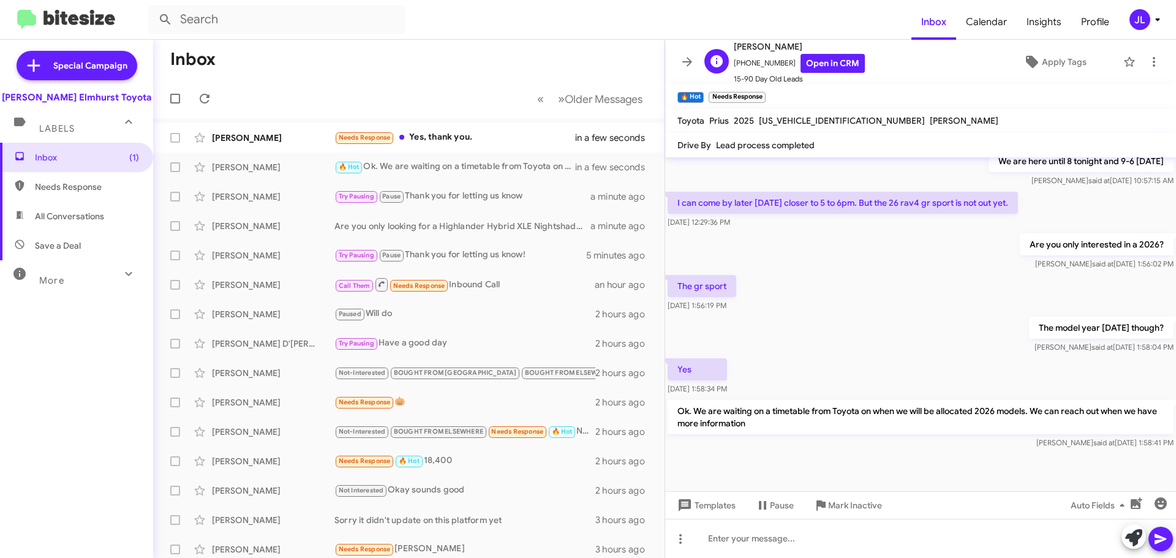
drag, startPoint x: 783, startPoint y: 62, endPoint x: 741, endPoint y: 62, distance: 41.7
click at [741, 62] on span "[PHONE_NUMBER] Open in CRM" at bounding box center [799, 63] width 131 height 19
copy span "7733448664"
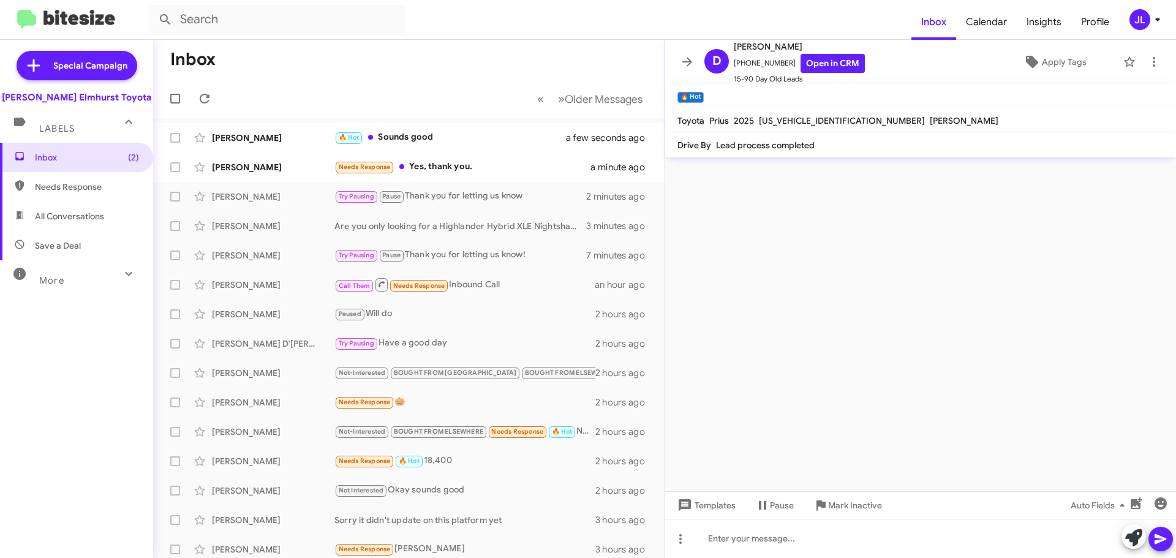
scroll to position [0, 0]
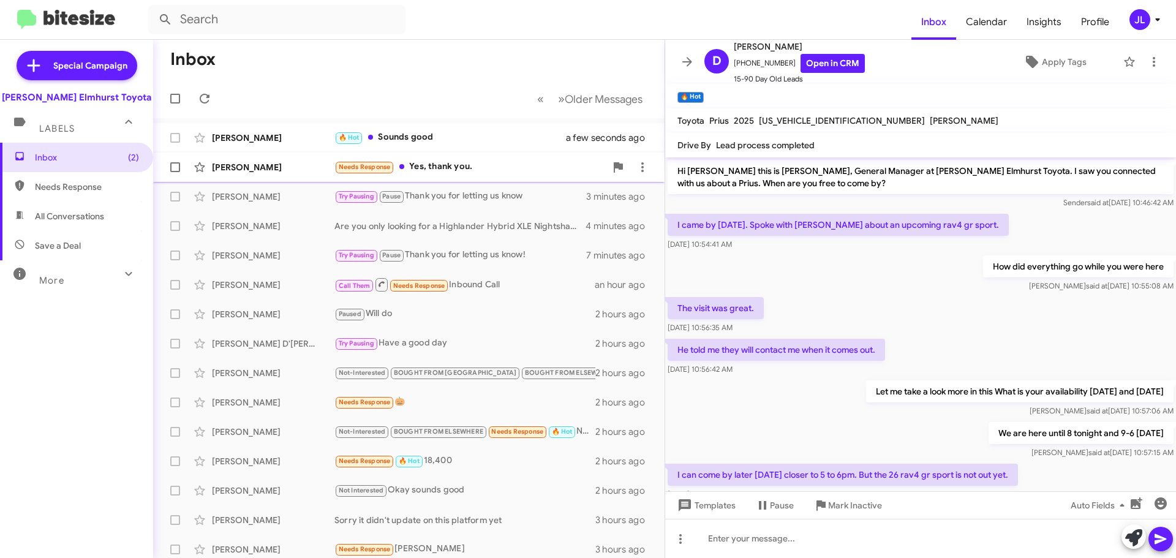
click at [455, 175] on div "[PERSON_NAME] Needs Response Yes, thank you. 2 minutes ago" at bounding box center [409, 167] width 492 height 25
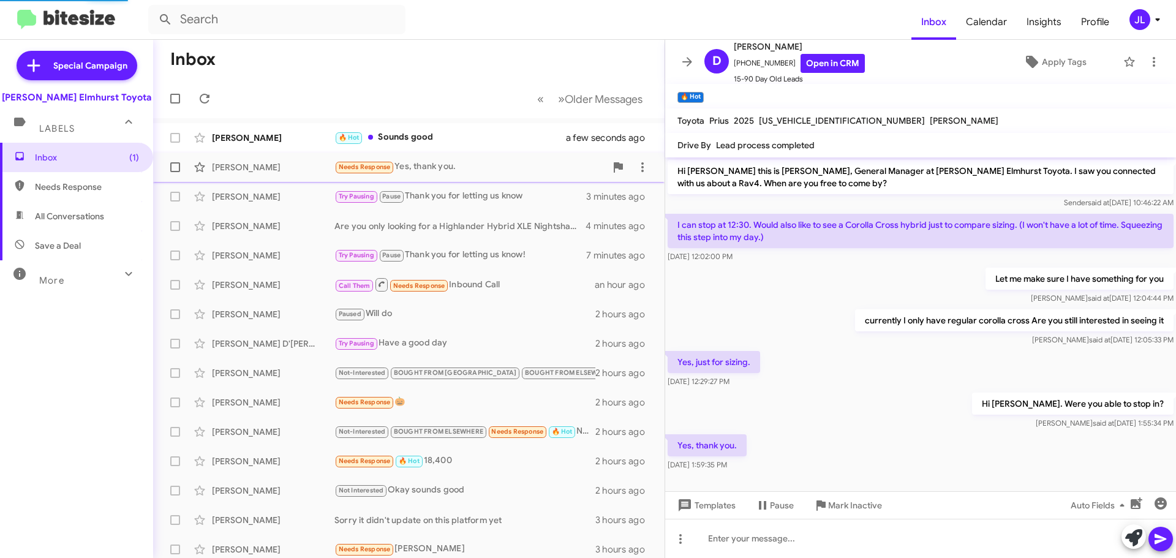
scroll to position [4, 0]
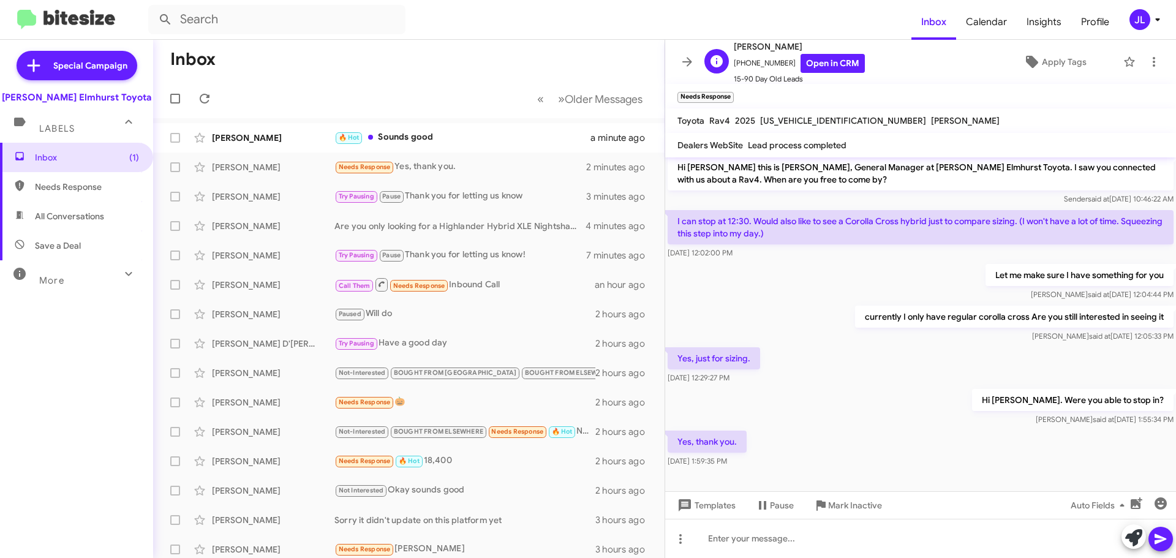
drag, startPoint x: 777, startPoint y: 62, endPoint x: 747, endPoint y: 66, distance: 30.2
click at [740, 66] on span "[PHONE_NUMBER] Open in CRM" at bounding box center [799, 63] width 131 height 19
copy span "3129531197"
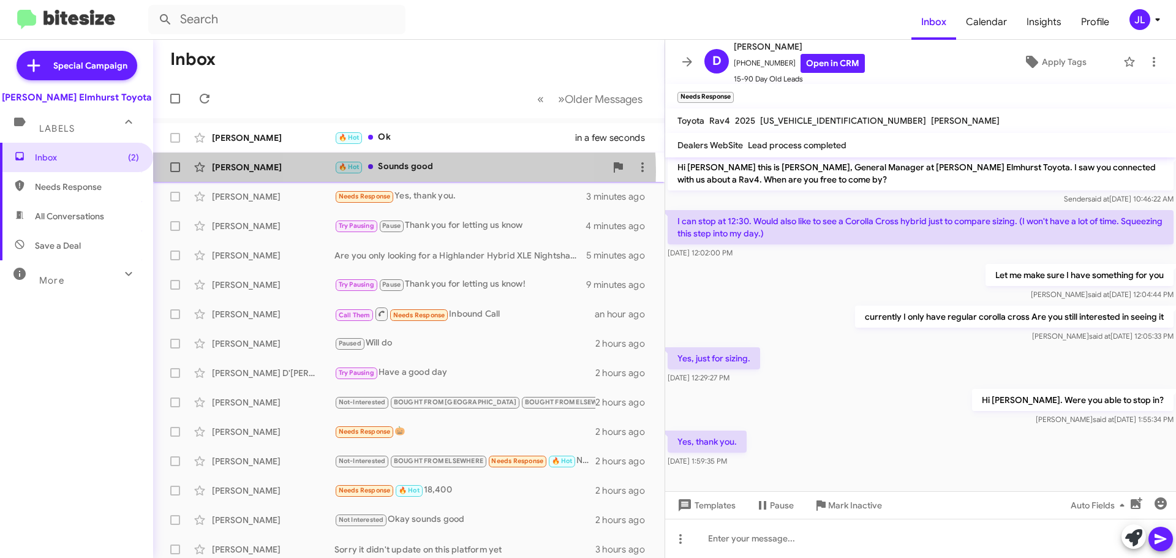
click at [391, 172] on div "🔥 Hot Sounds good" at bounding box center [470, 167] width 271 height 14
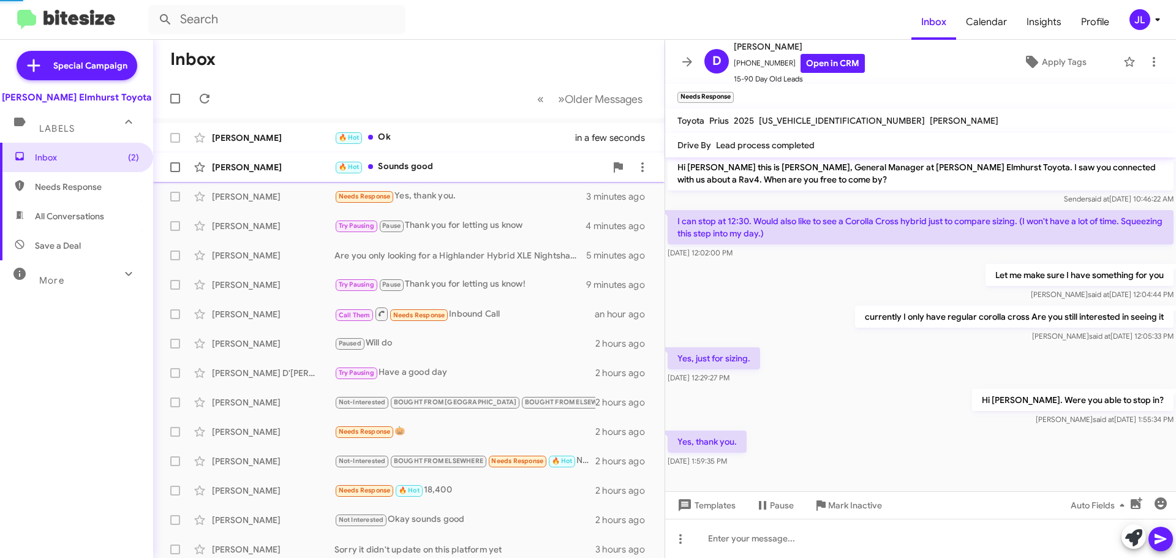
scroll to position [317, 0]
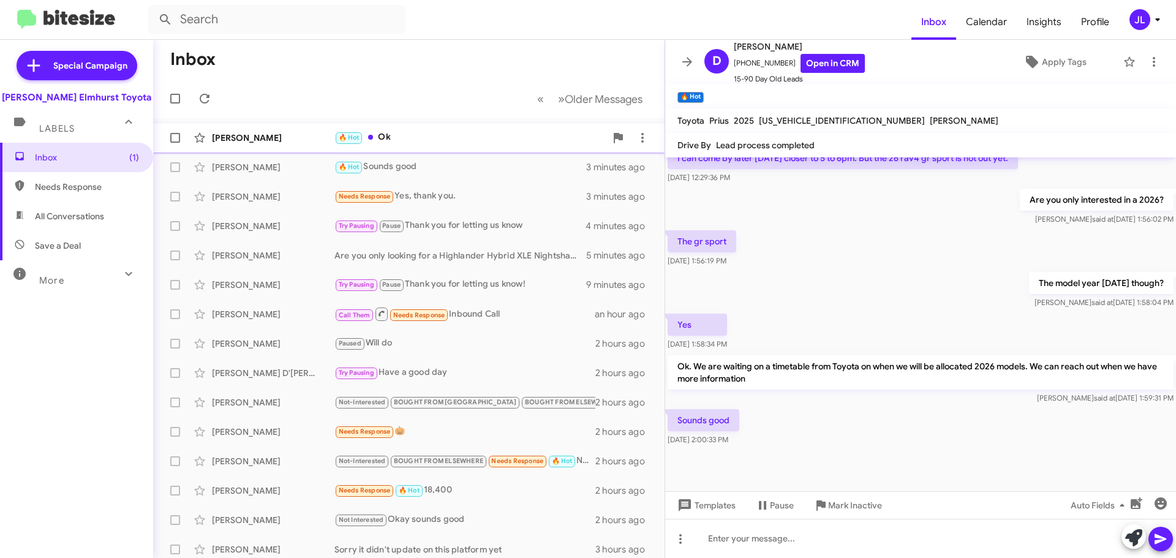
click at [418, 142] on div "🔥 Hot Ok" at bounding box center [470, 137] width 271 height 14
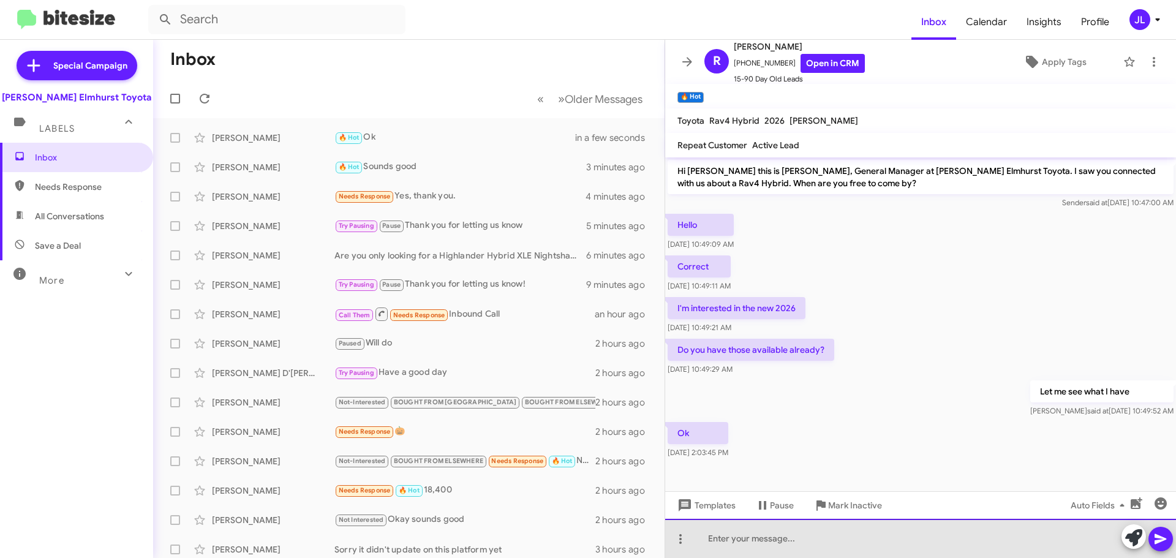
click at [714, 534] on div at bounding box center [920, 538] width 511 height 39
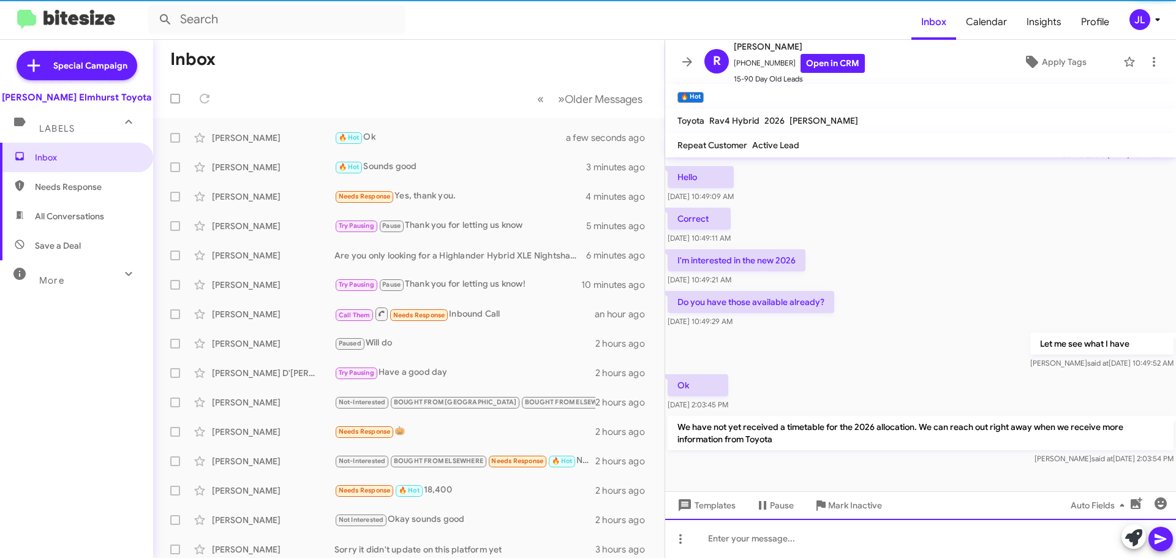
scroll to position [48, 0]
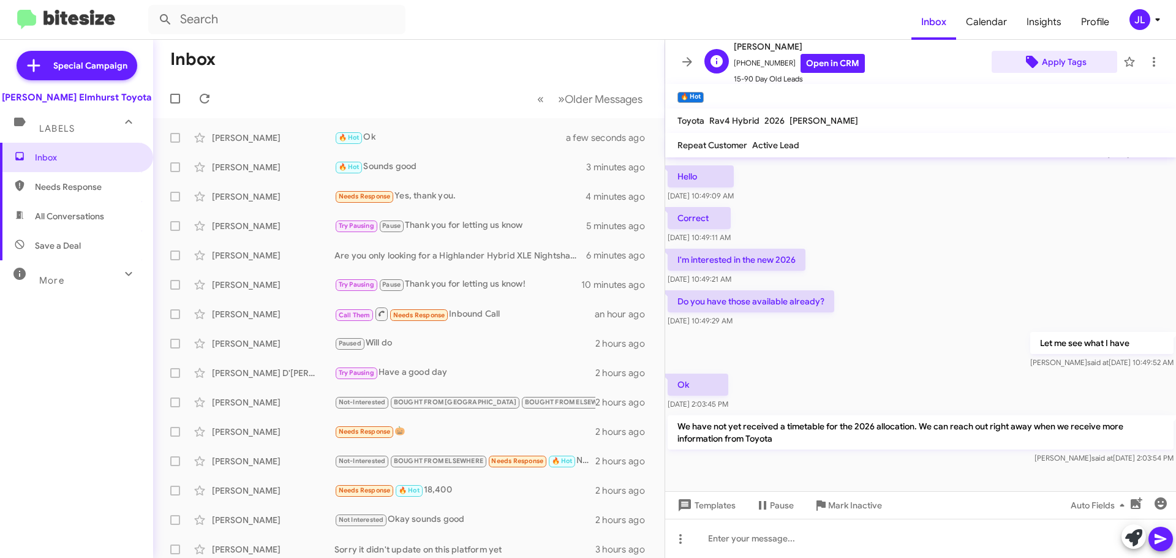
click at [1050, 59] on span "Apply Tags" at bounding box center [1064, 62] width 45 height 22
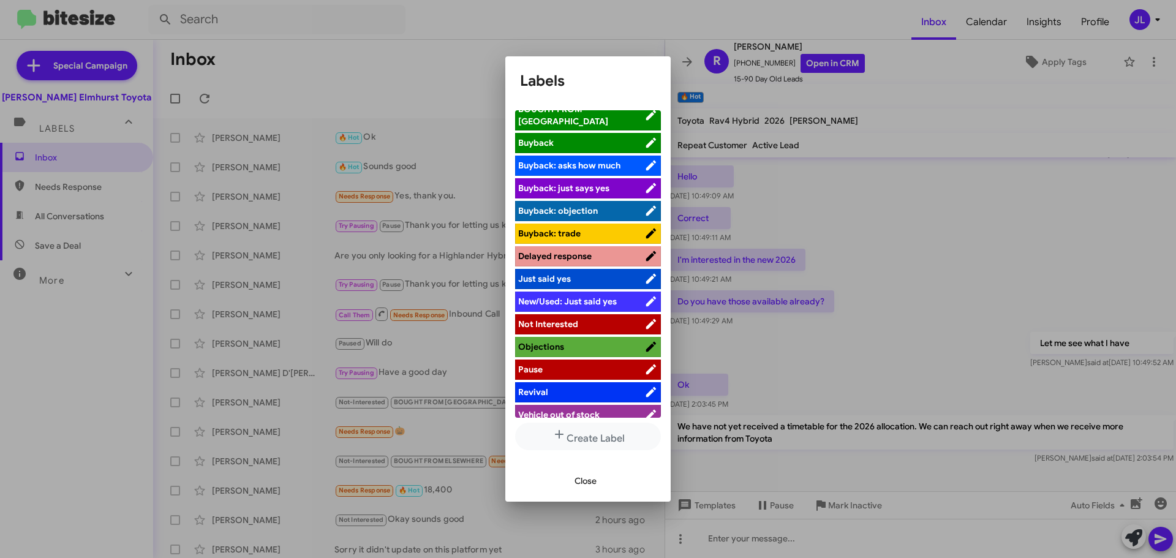
click at [577, 363] on span "Pause" at bounding box center [581, 369] width 126 height 12
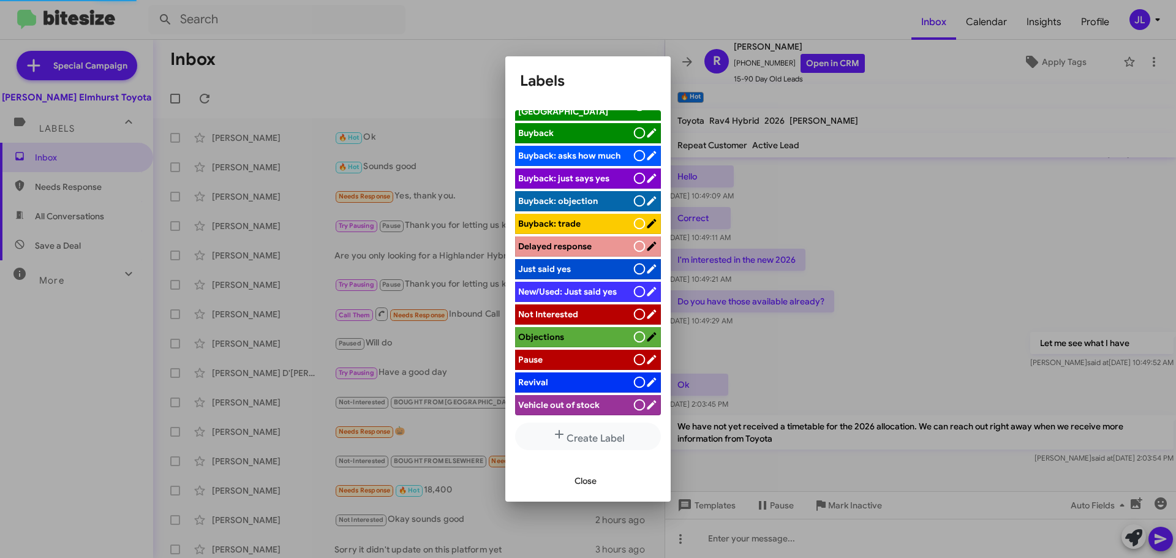
scroll to position [101, 0]
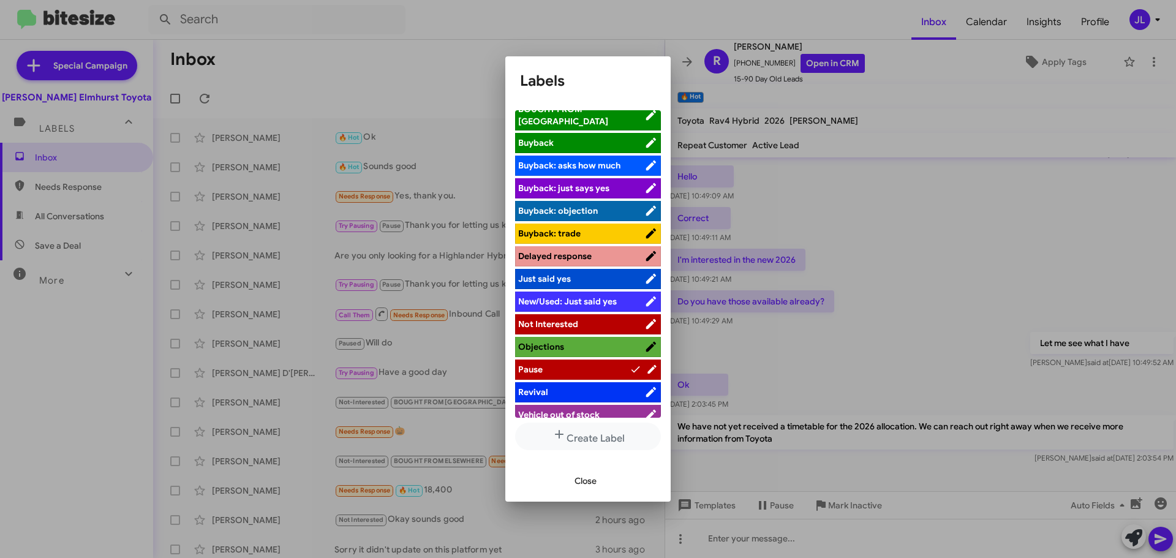
click at [929, 236] on div at bounding box center [588, 279] width 1176 height 558
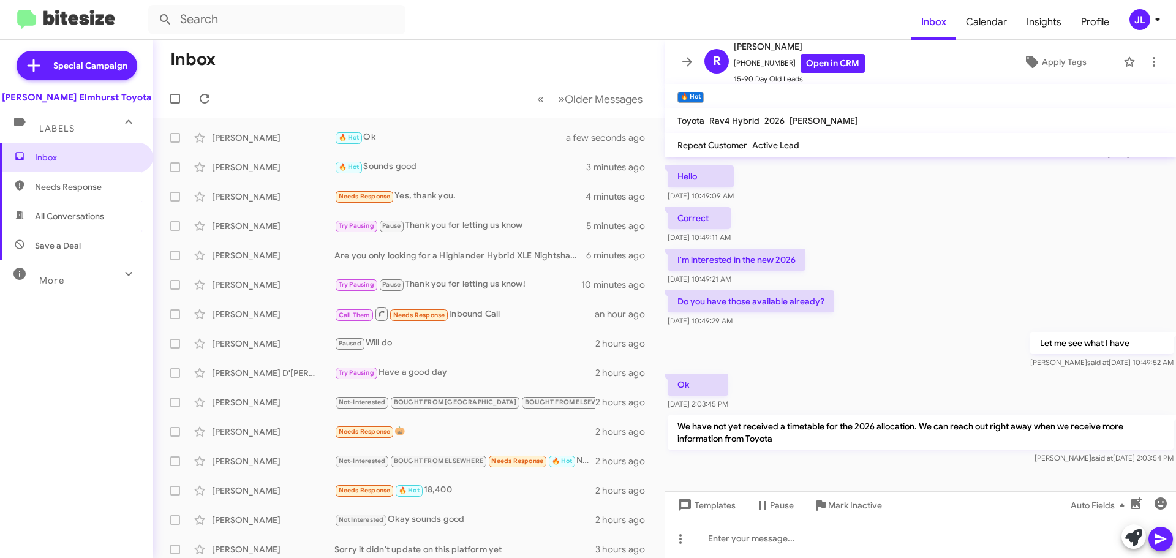
scroll to position [0, 0]
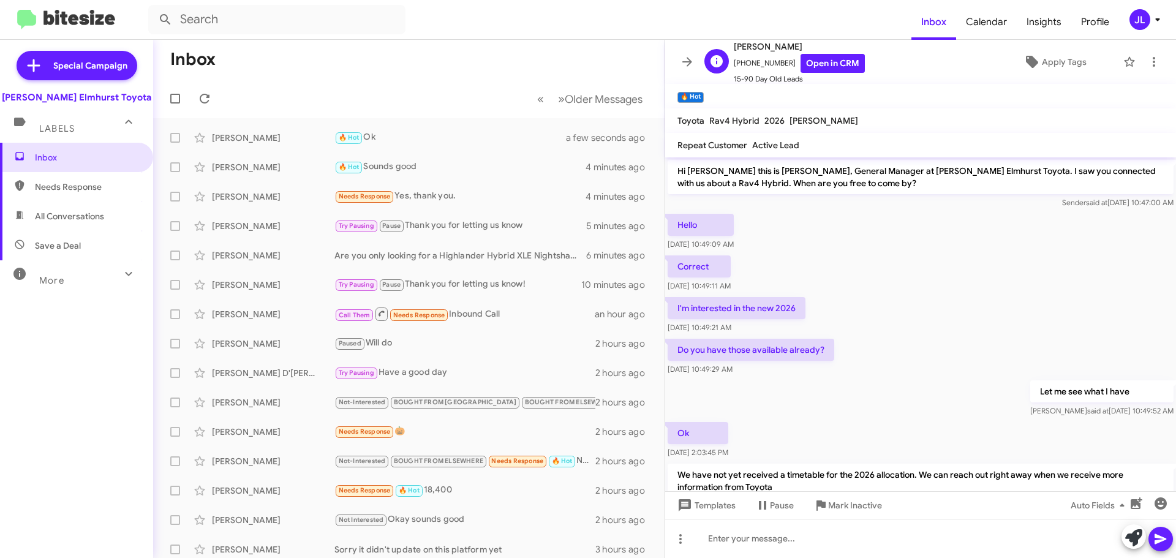
drag, startPoint x: 782, startPoint y: 61, endPoint x: 742, endPoint y: 64, distance: 40.6
click at [742, 64] on span "[PHONE_NUMBER] Open in CRM" at bounding box center [799, 63] width 131 height 19
copy span "8478341434"
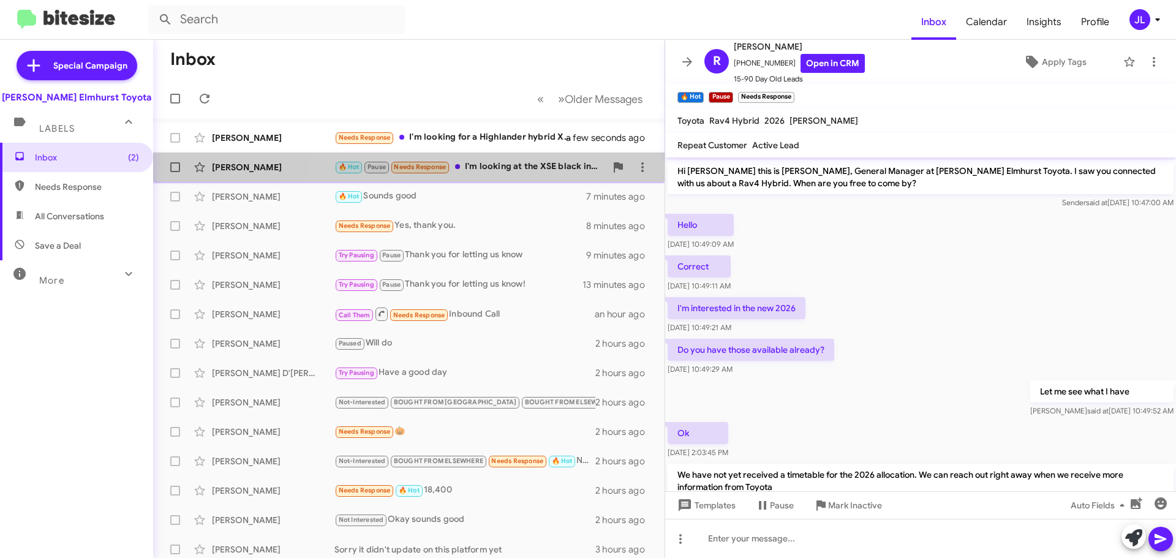
click at [513, 172] on div "🔥 Hot Pause Needs Response I'm looking at the XSE black interior and exterior" at bounding box center [470, 167] width 271 height 14
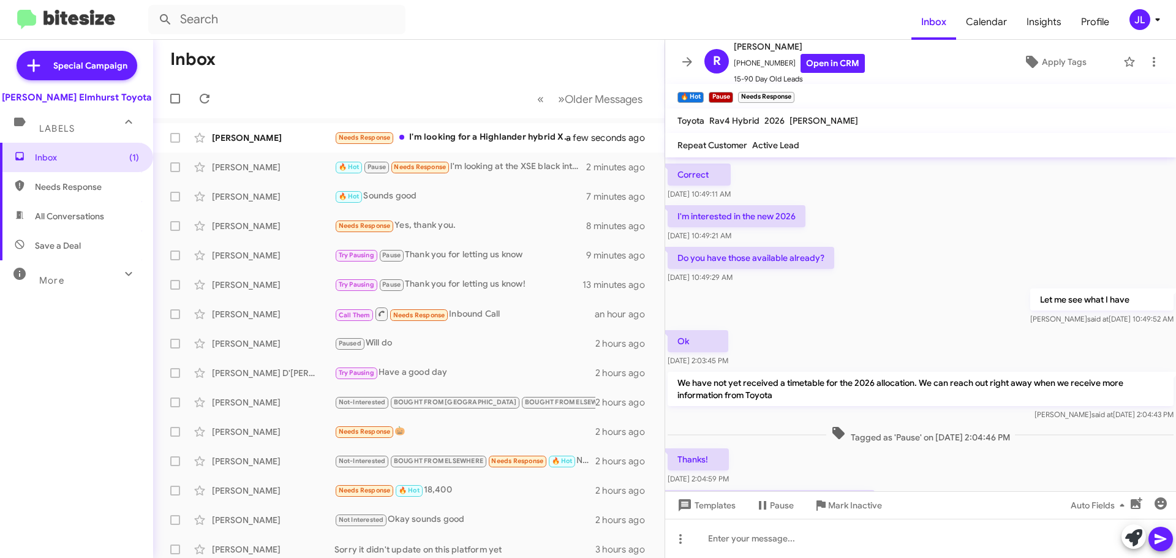
scroll to position [164, 0]
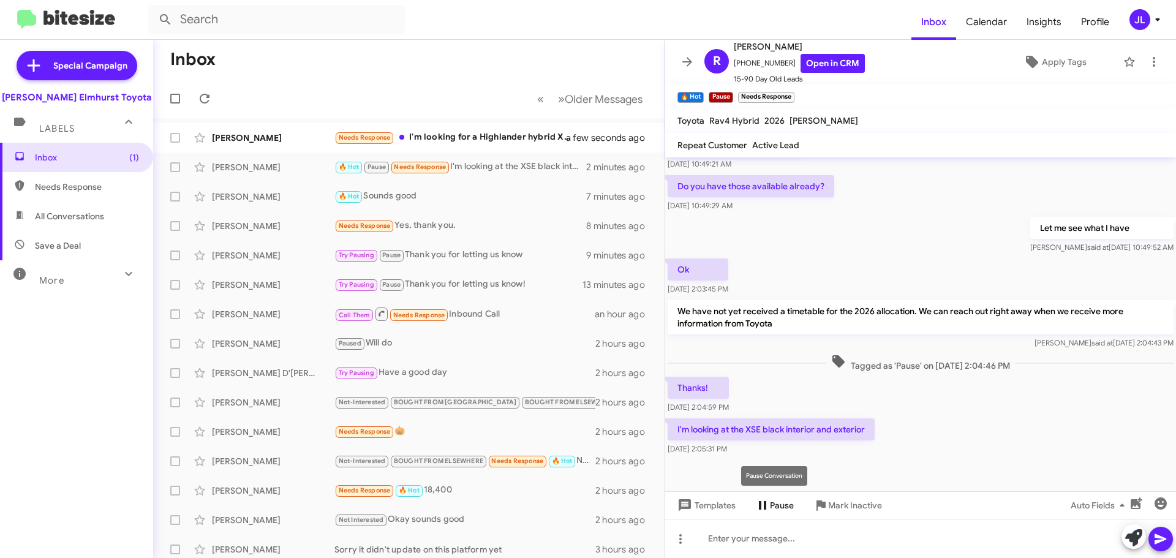
click at [783, 507] on span "Pause" at bounding box center [782, 505] width 24 height 22
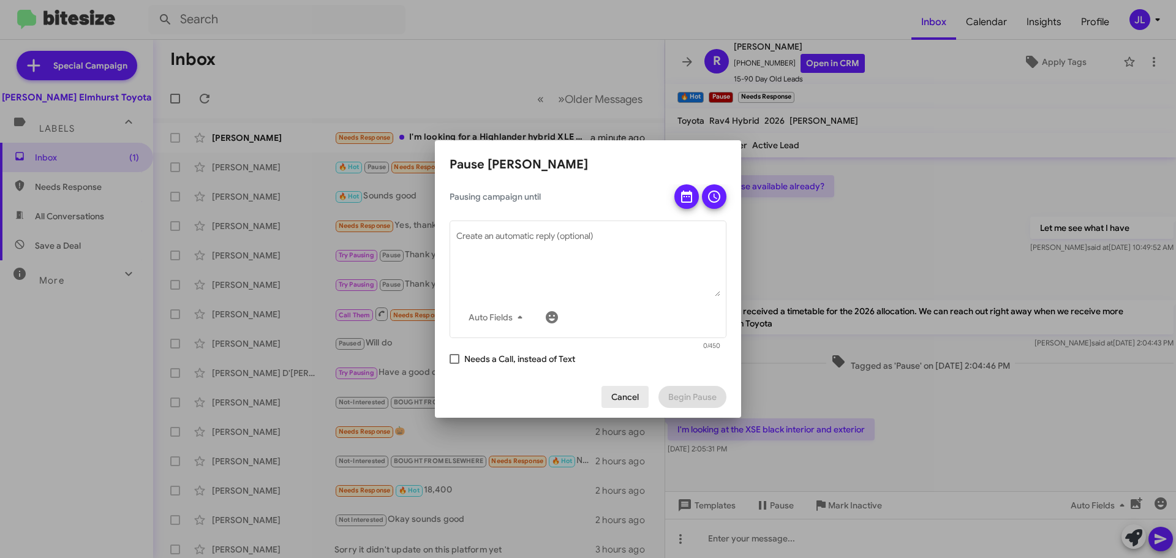
click at [619, 396] on span "Cancel" at bounding box center [625, 397] width 28 height 22
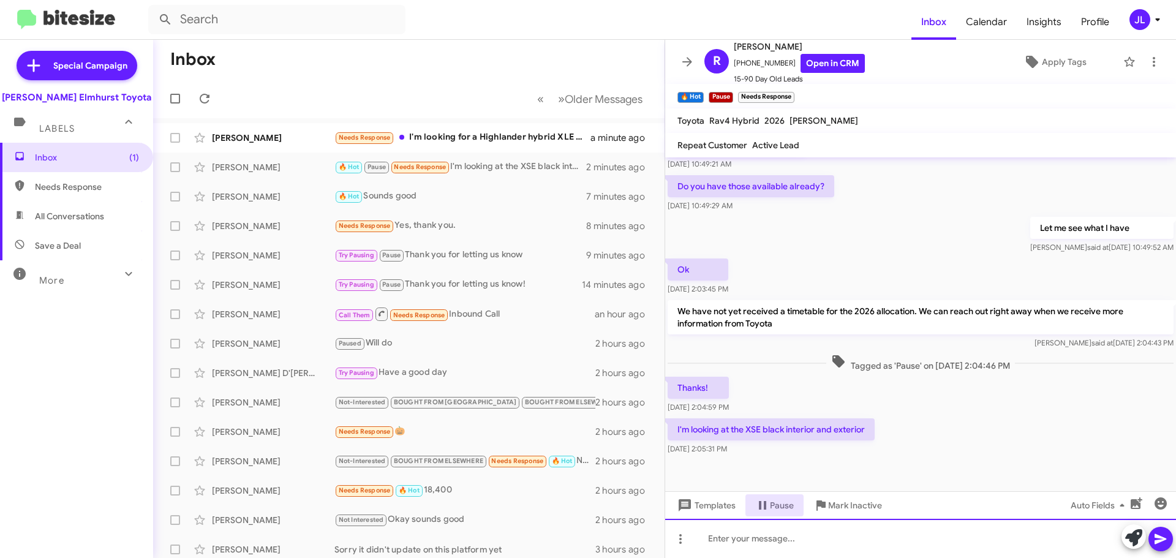
click at [760, 545] on div at bounding box center [920, 538] width 511 height 39
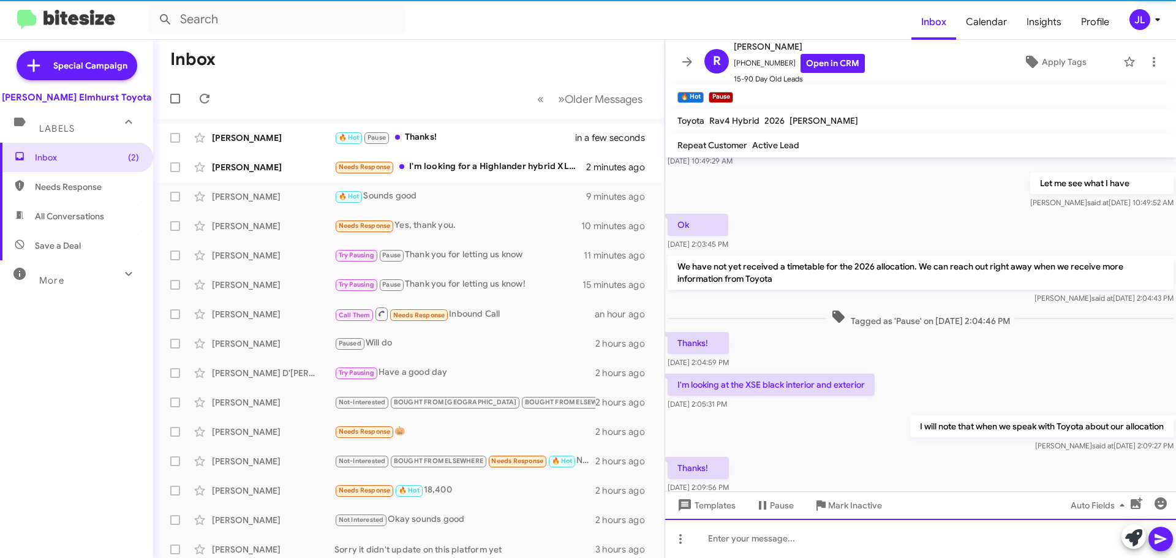
scroll to position [0, 0]
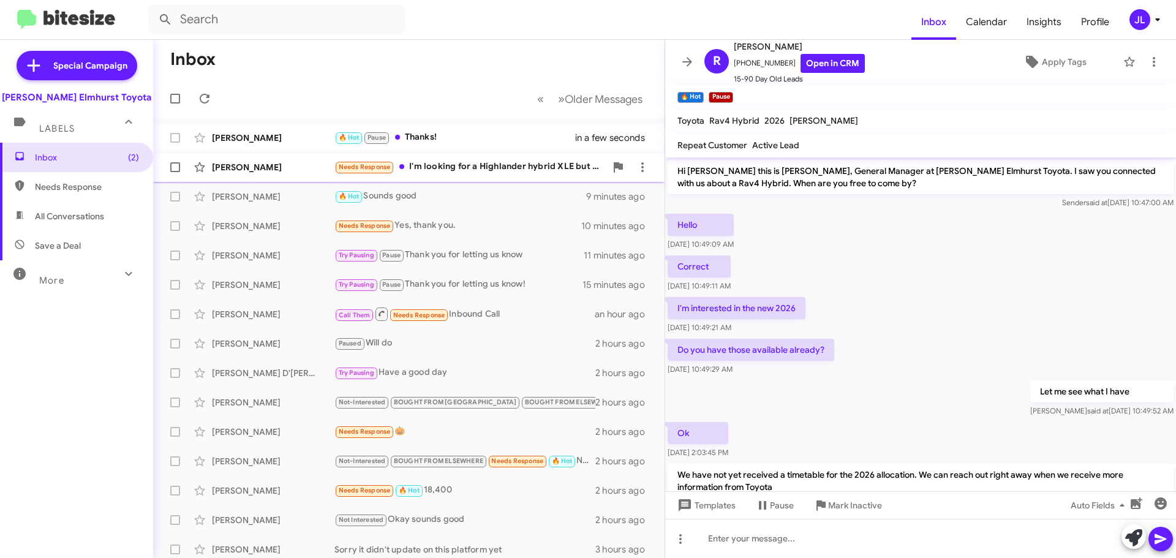
click at [430, 164] on div "Needs Response I'm looking for a Highlander hybrid XLE but nightshade is not so…" at bounding box center [470, 167] width 271 height 14
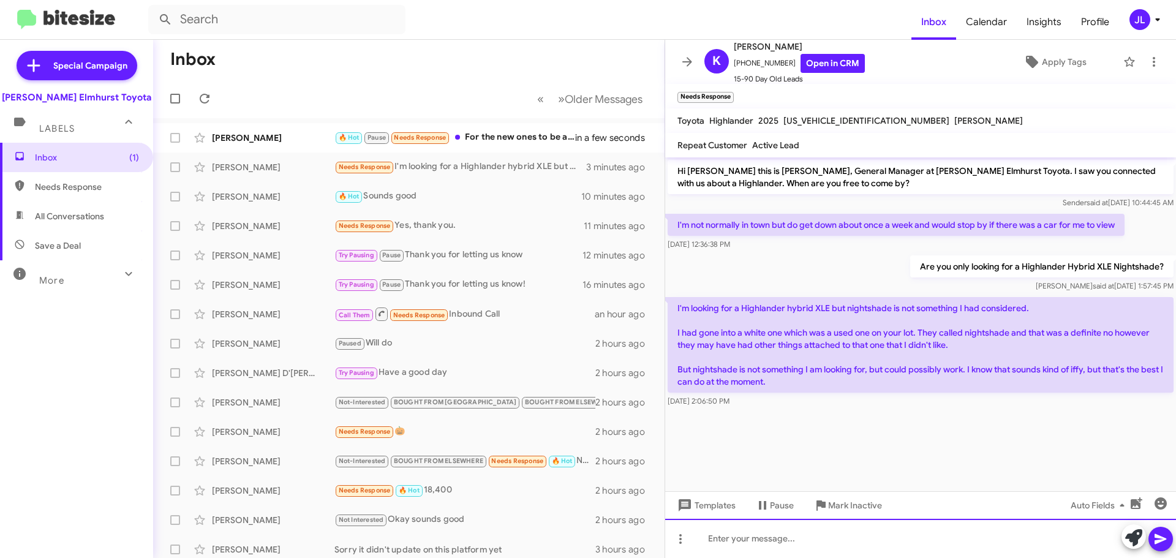
click at [765, 545] on div at bounding box center [920, 538] width 511 height 39
click at [765, 543] on div "Ok. At the moment all I have in terms of new is a Platinum. Certified wise" at bounding box center [920, 538] width 511 height 39
click at [1015, 542] on div "Ok. At the moment, all I have in terms of new is a Platinum. Certified wise" at bounding box center [920, 538] width 511 height 39
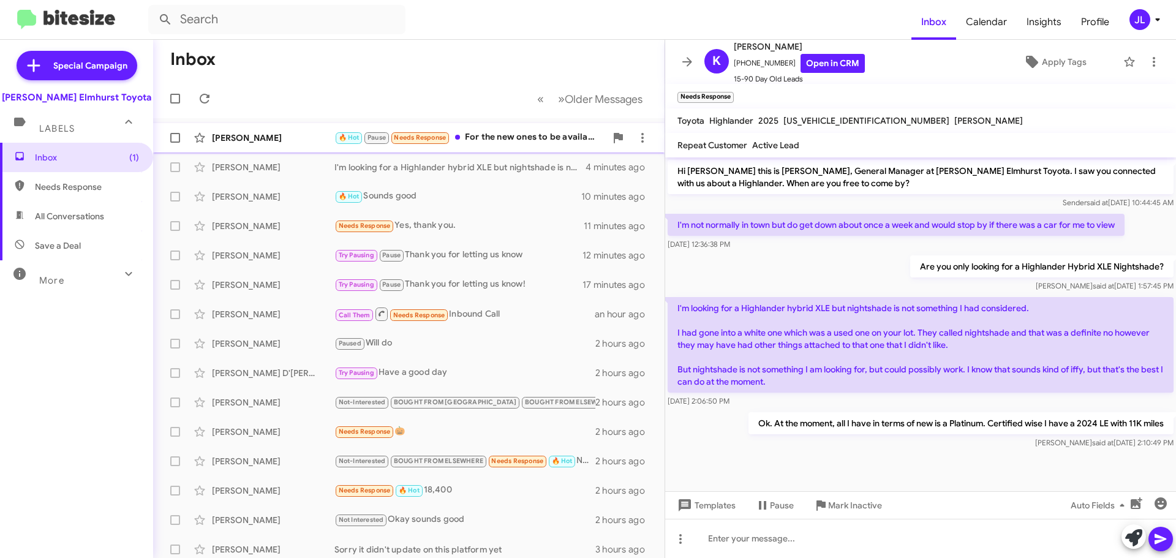
click at [486, 135] on div "🔥 Hot Pause Needs Response For the new ones to be available" at bounding box center [470, 137] width 271 height 14
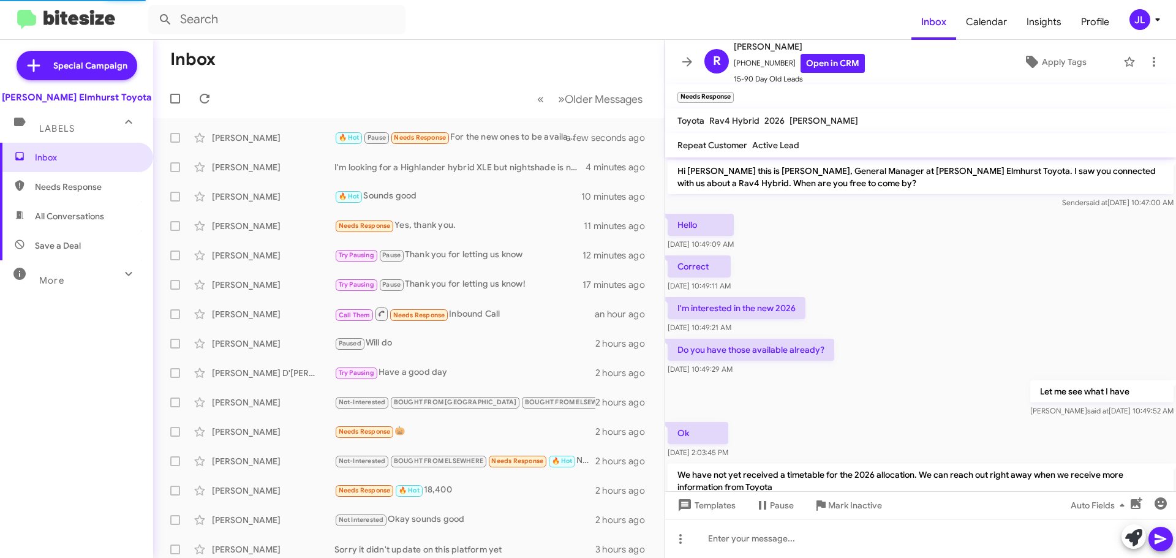
scroll to position [387, 0]
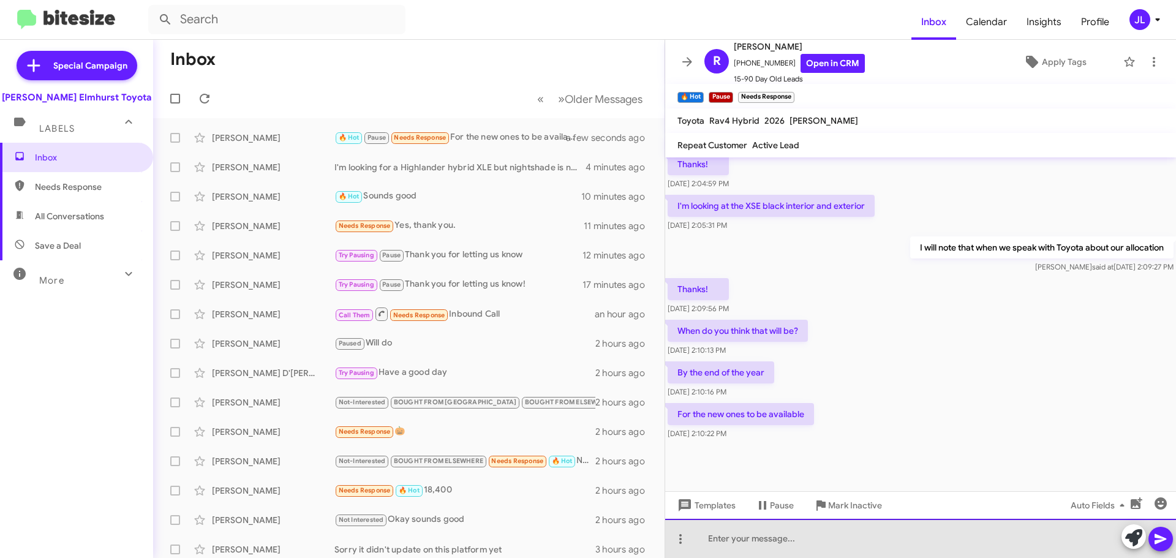
click at [722, 537] on div at bounding box center [920, 538] width 511 height 39
drag, startPoint x: 751, startPoint y: 539, endPoint x: 706, endPoint y: 543, distance: 44.9
click at [706, 543] on div "Could be." at bounding box center [920, 538] width 511 height 39
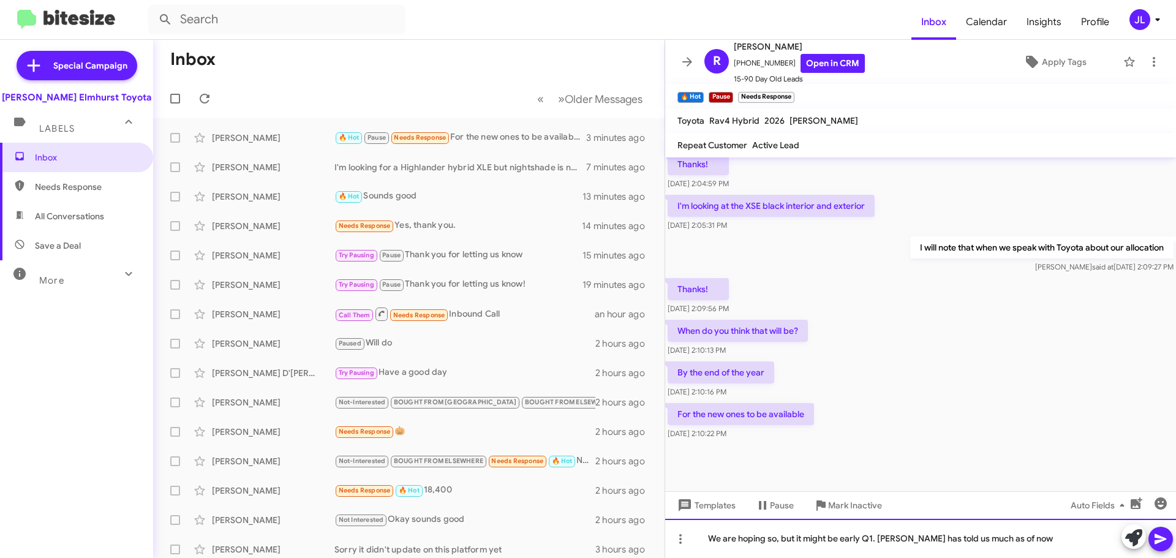
click at [962, 540] on div "We are hoping so, but it might be early Q1. [PERSON_NAME] has told us much as o…" at bounding box center [920, 538] width 511 height 39
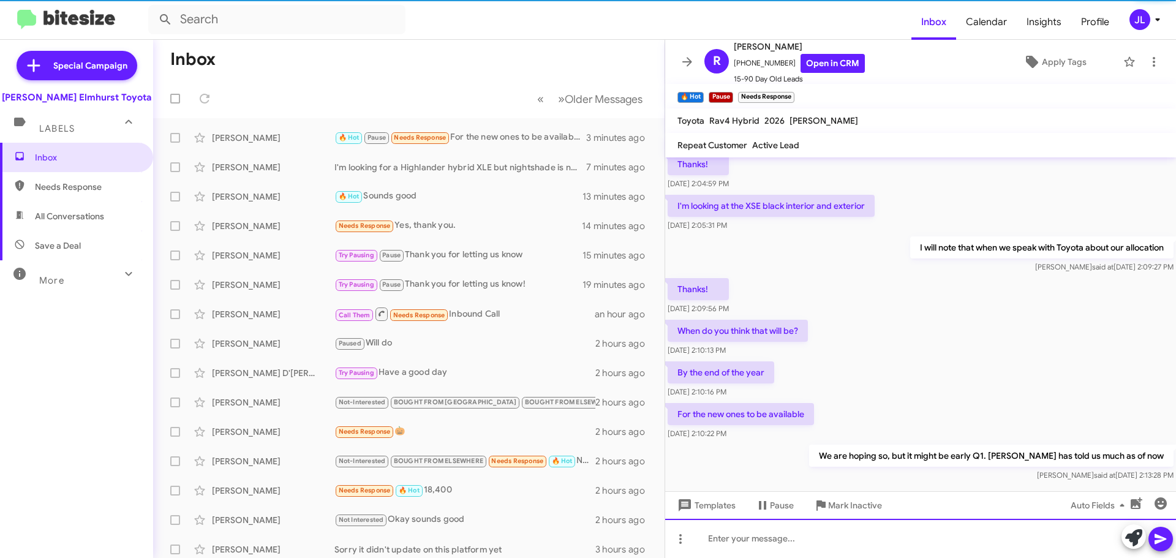
scroll to position [0, 0]
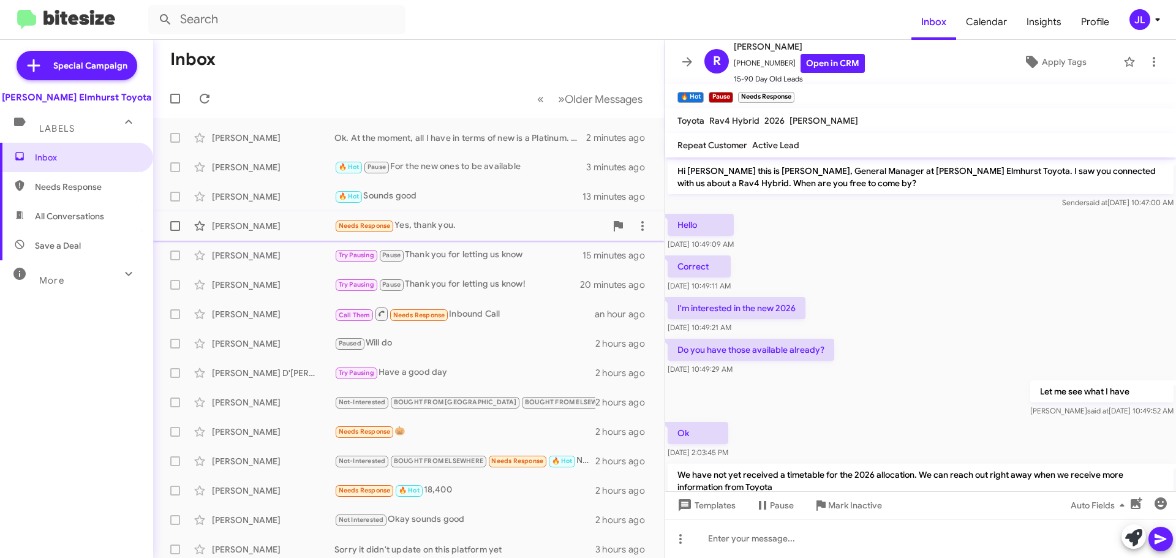
click at [469, 228] on div "Needs Response Yes, thank you." at bounding box center [470, 226] width 271 height 14
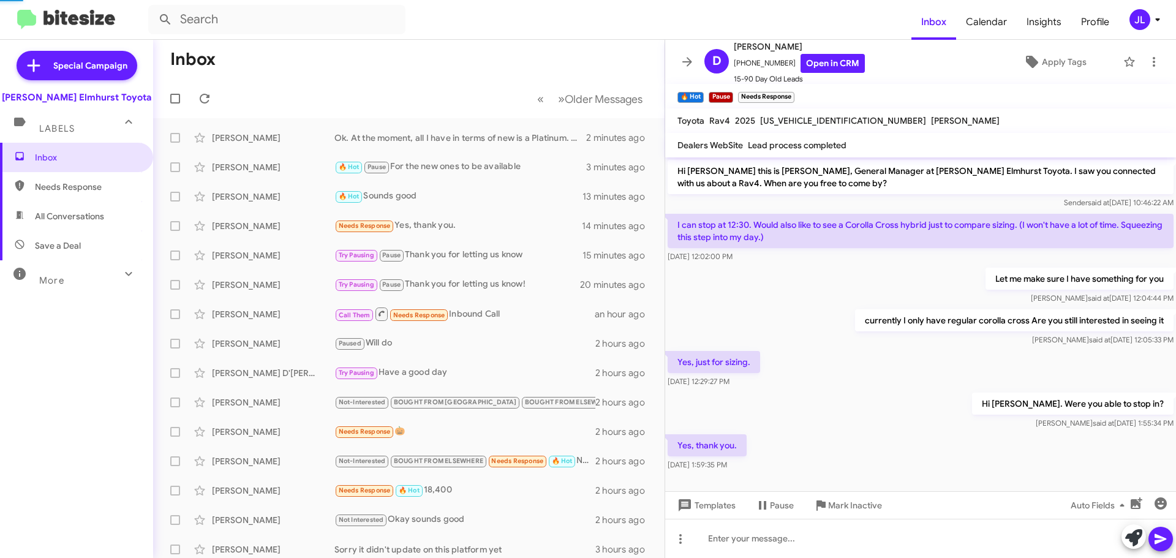
scroll to position [4, 0]
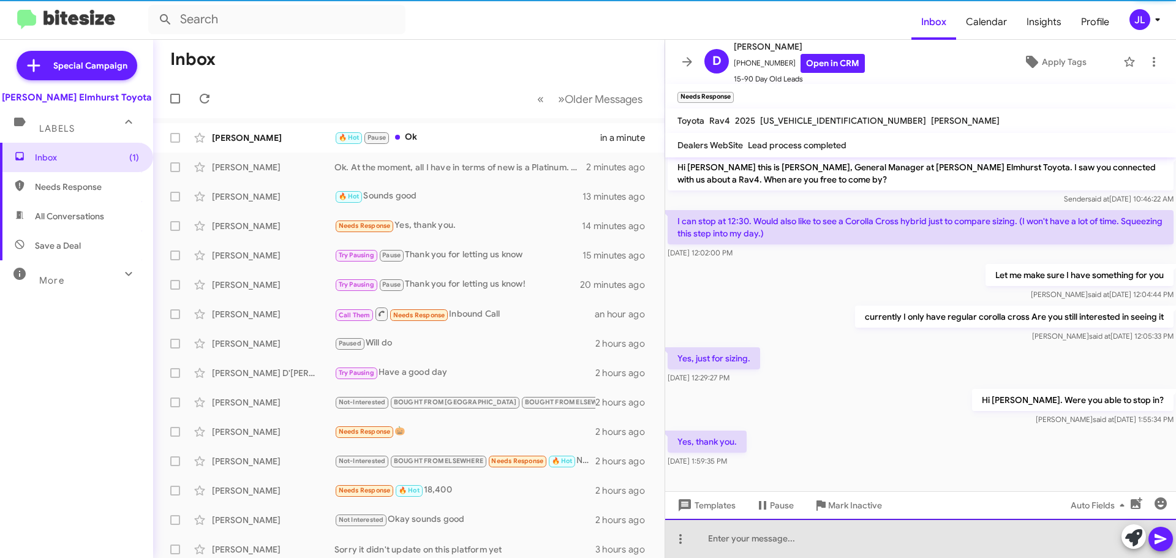
click at [860, 540] on div at bounding box center [920, 538] width 511 height 39
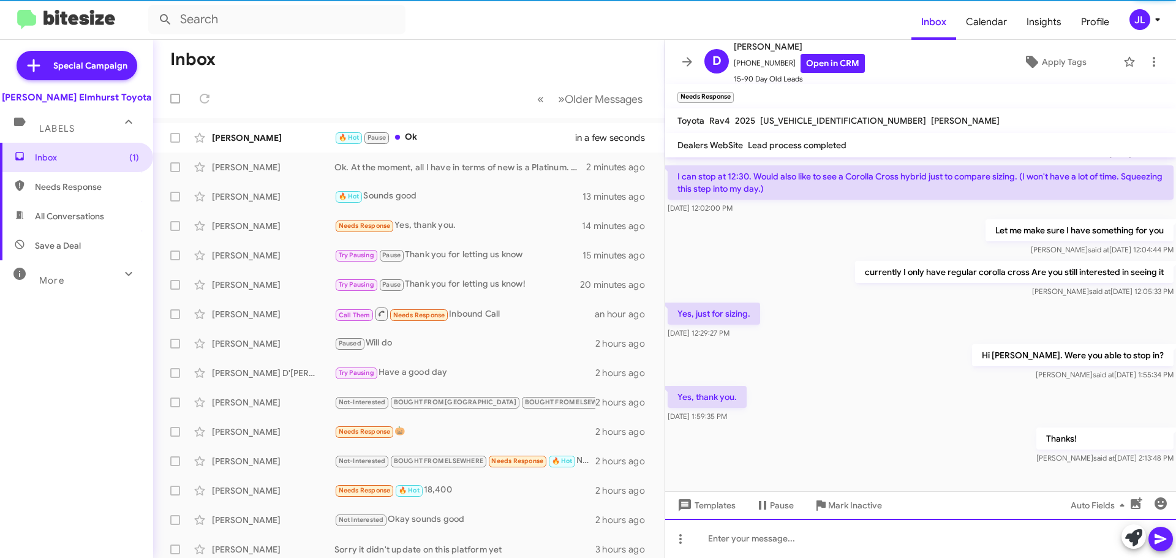
scroll to position [24, 0]
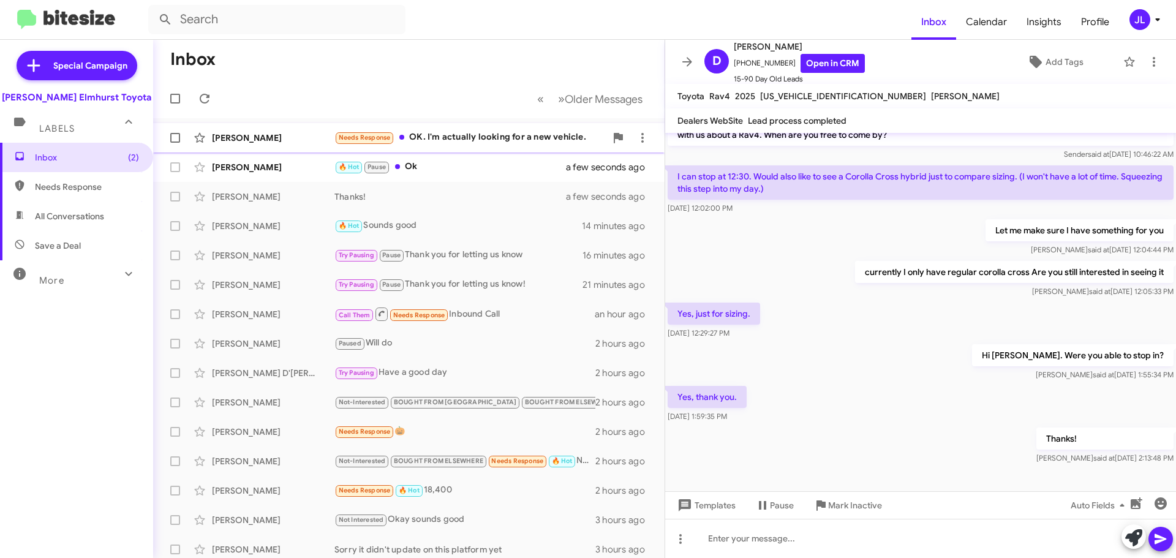
click at [488, 138] on div "Needs Response OK. I'm actually looking for a new vehicle." at bounding box center [470, 137] width 271 height 14
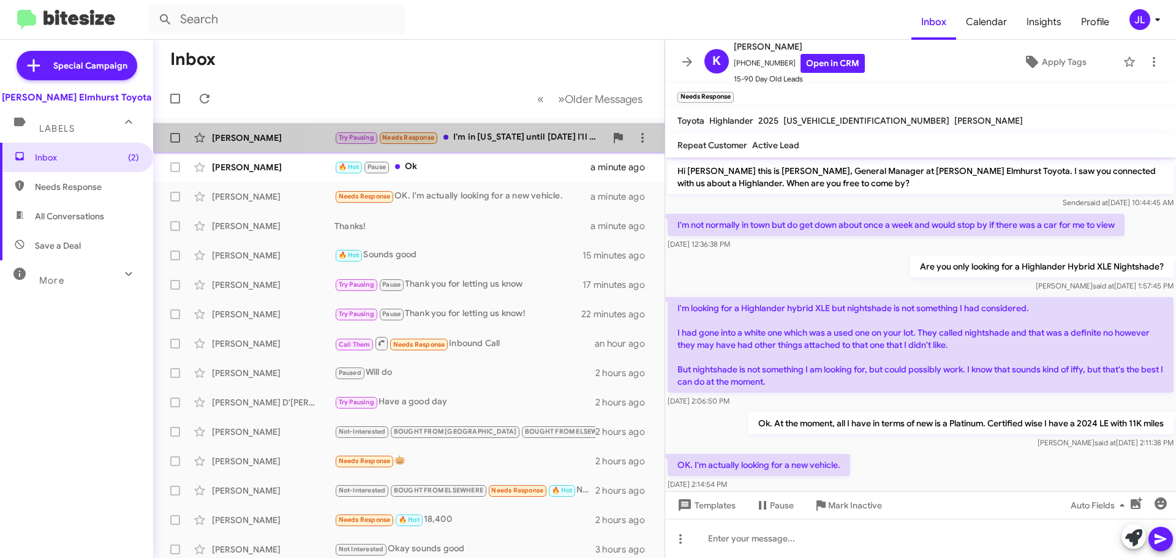
click at [491, 137] on div "Try Pausing Needs Response I'm in [US_STATE] until [DATE] I'll reach out when I…" at bounding box center [470, 137] width 271 height 14
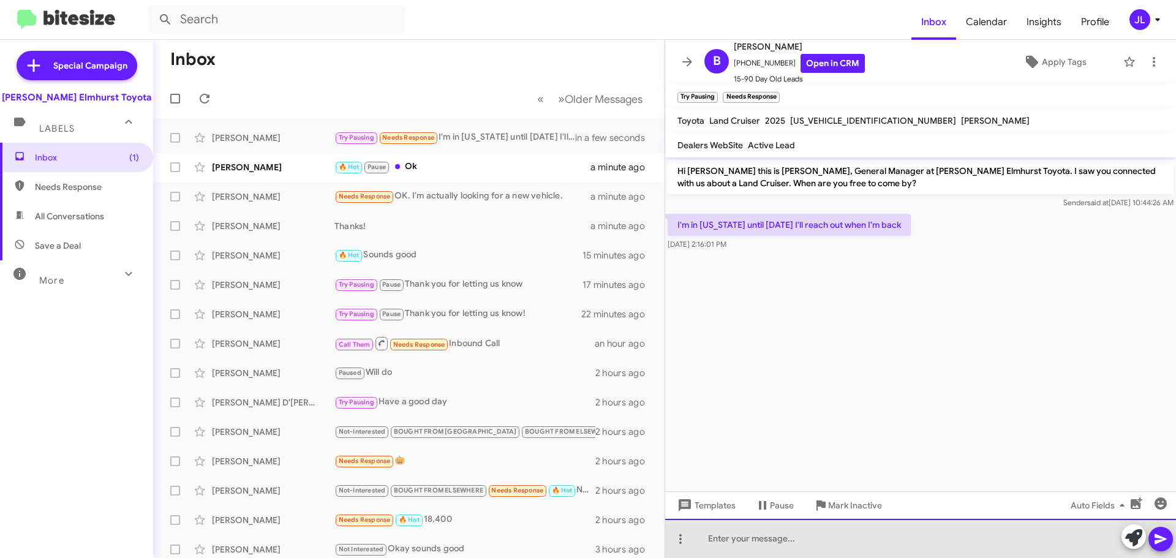
click at [777, 536] on div at bounding box center [920, 538] width 511 height 39
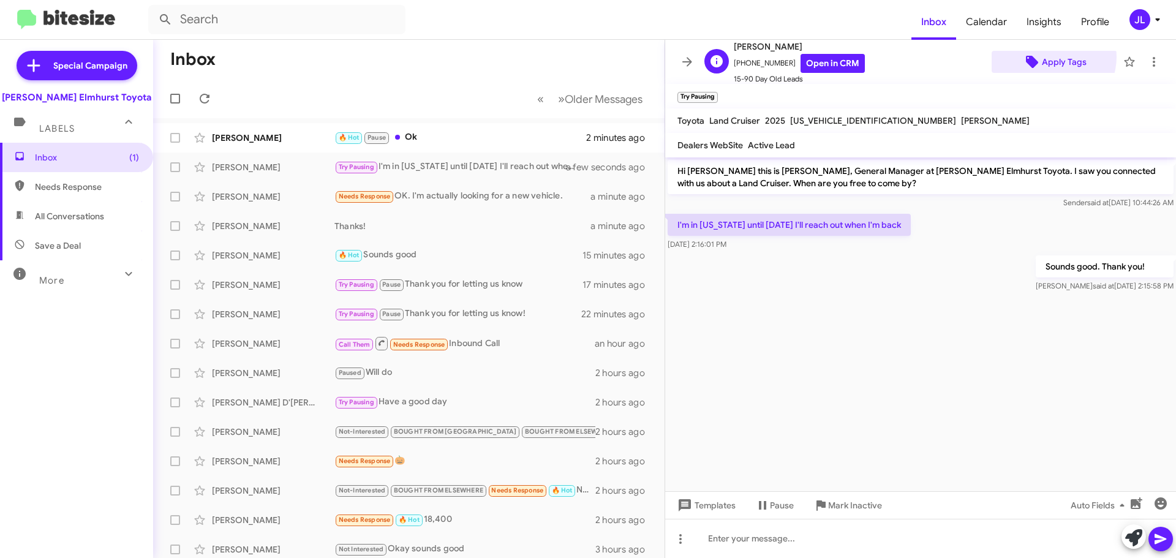
click at [1046, 57] on span "Apply Tags" at bounding box center [1064, 62] width 45 height 22
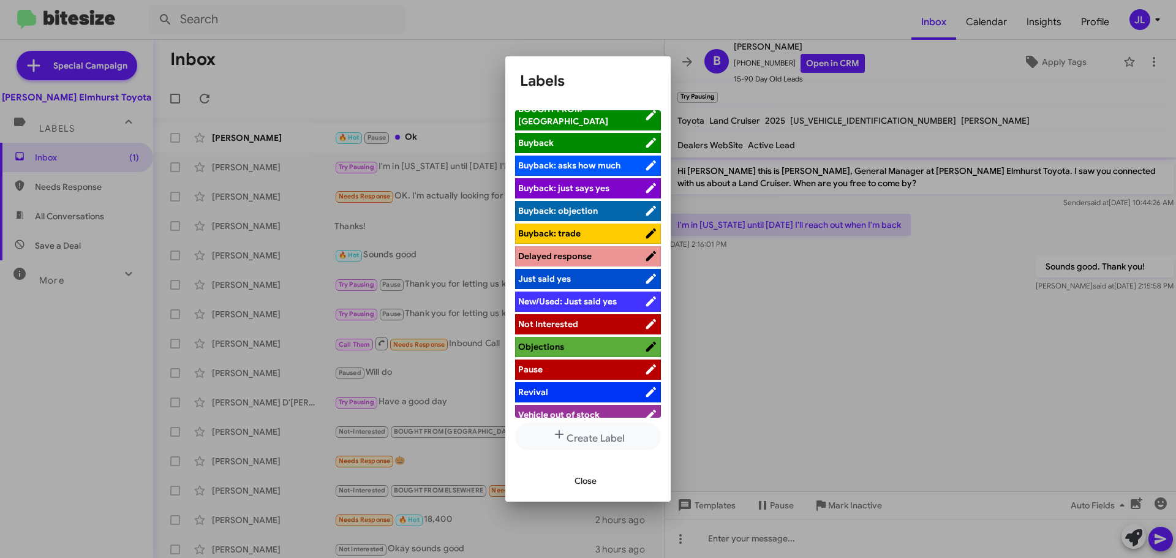
click at [562, 363] on span "Pause" at bounding box center [581, 369] width 126 height 12
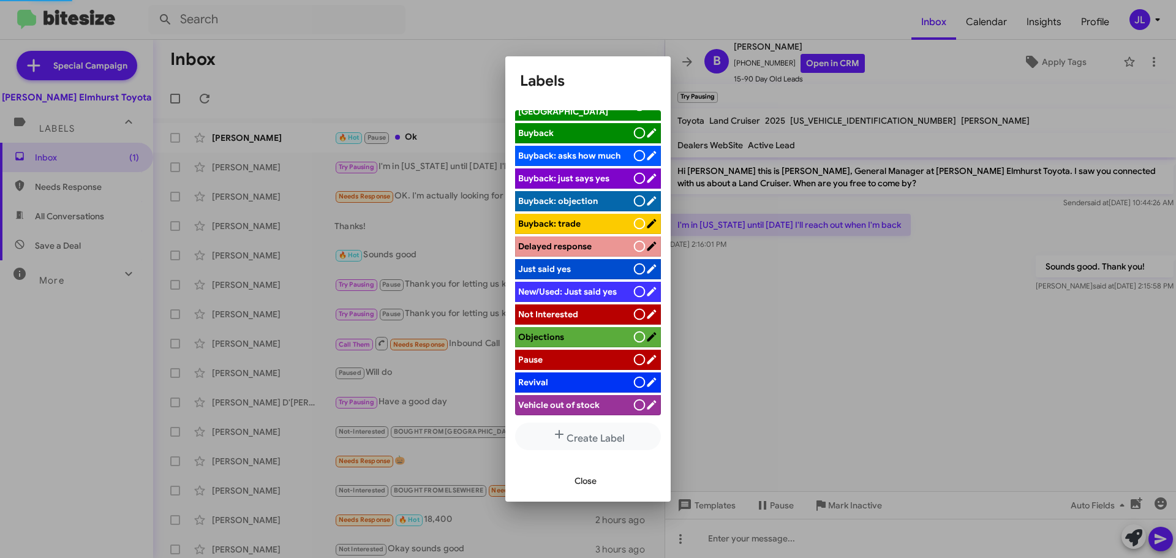
scroll to position [101, 0]
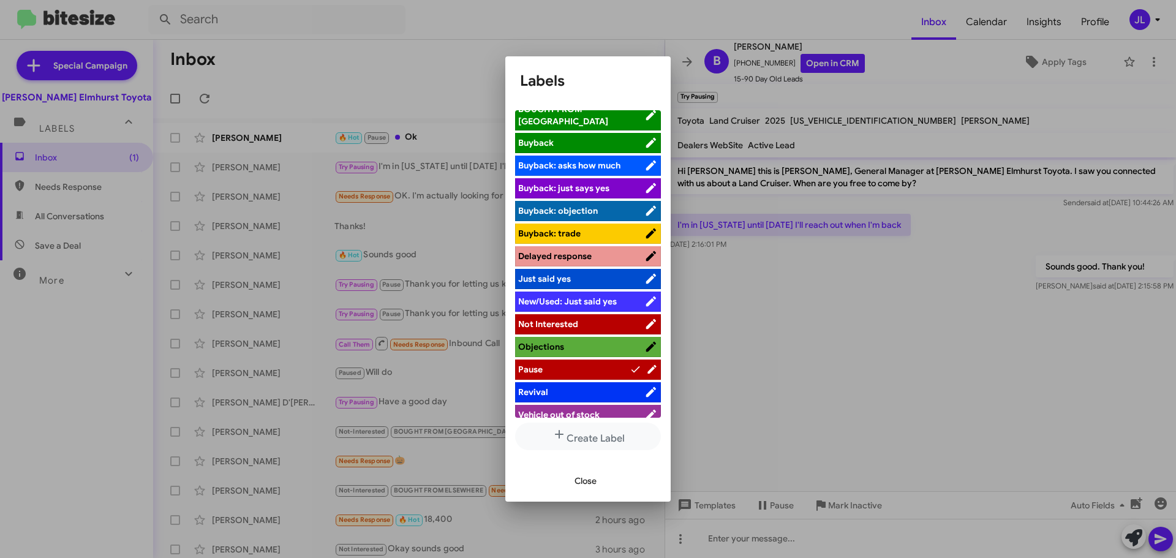
click at [775, 504] on div at bounding box center [588, 279] width 1176 height 558
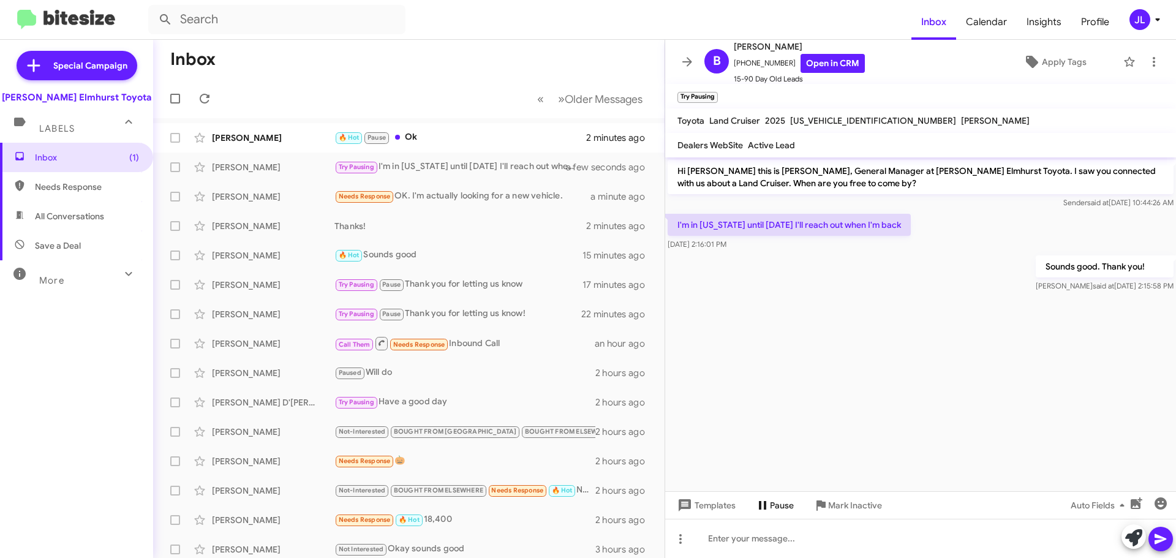
click at [776, 505] on span "Pause" at bounding box center [782, 505] width 24 height 22
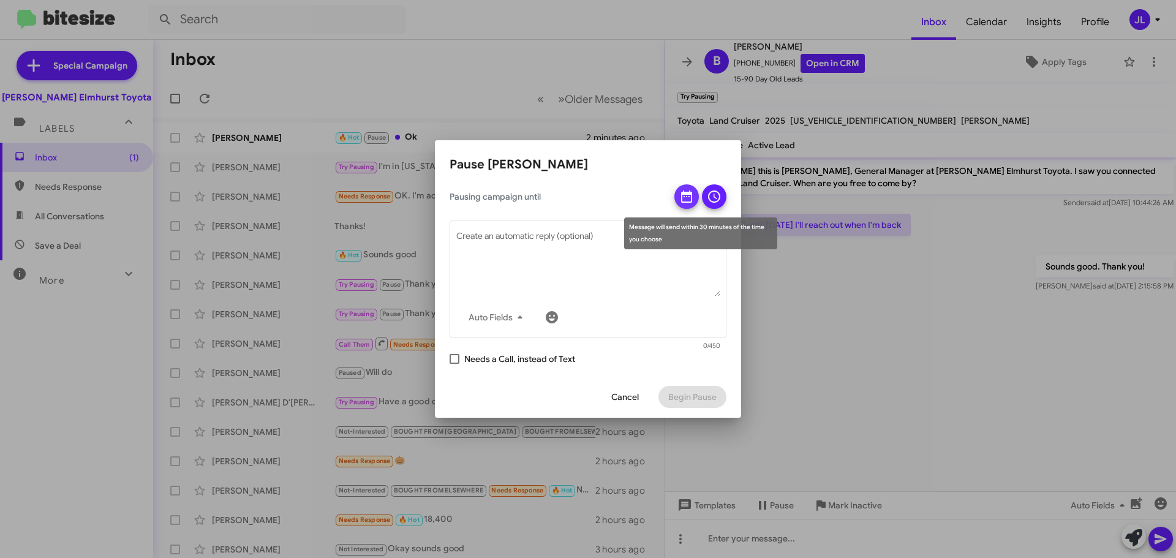
click at [689, 194] on icon at bounding box center [686, 197] width 11 height 12
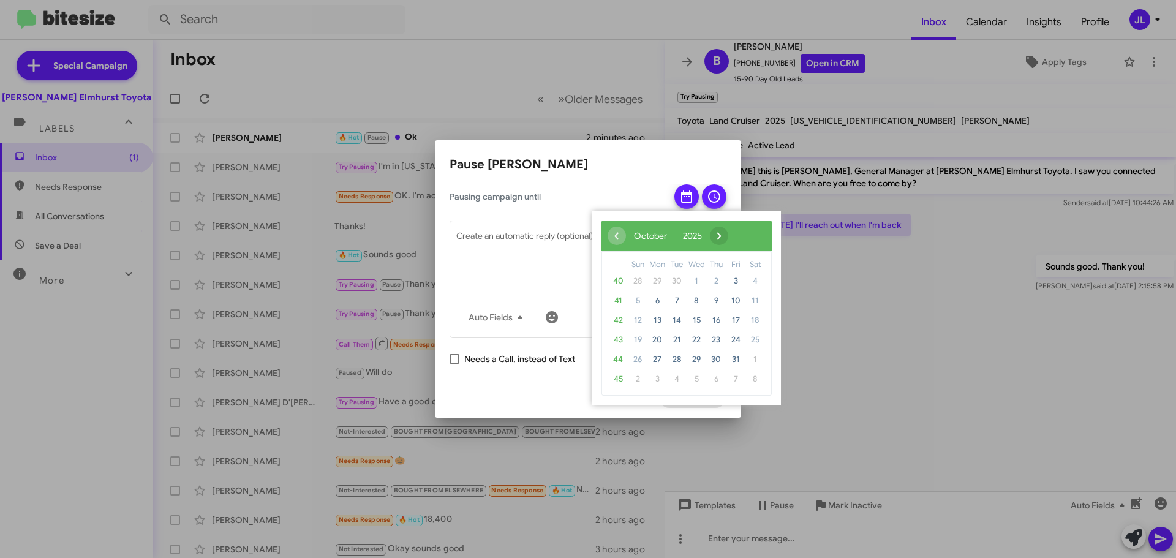
click at [728, 236] on span "›" at bounding box center [719, 236] width 18 height 18
click at [657, 320] on span "10" at bounding box center [658, 321] width 20 height 20
drag, startPoint x: 664, startPoint y: 320, endPoint x: 680, endPoint y: 320, distance: 15.9
click at [680, 320] on span "11" at bounding box center [677, 321] width 20 height 20
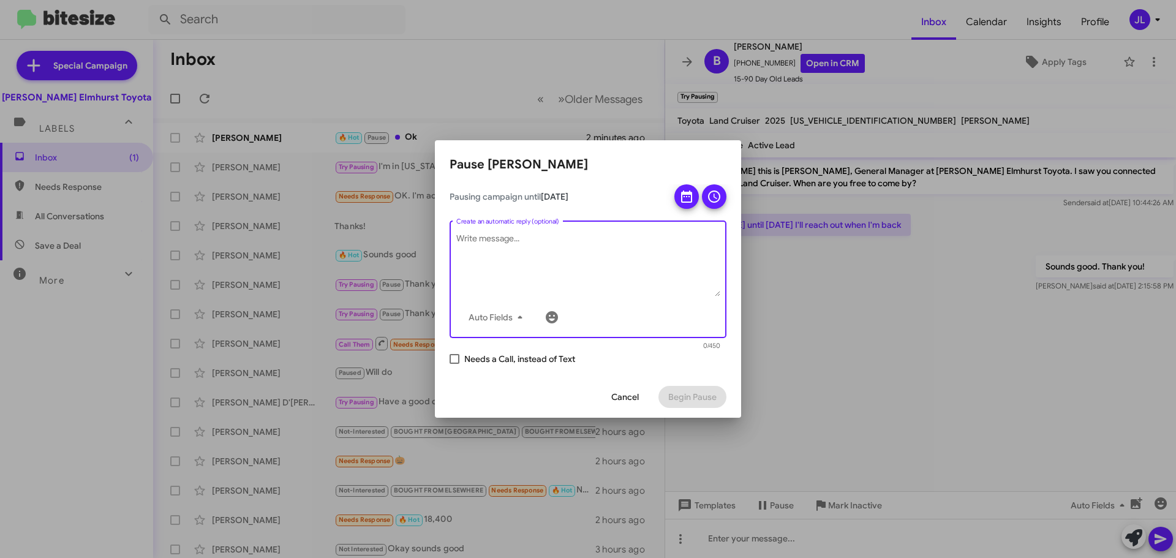
click at [521, 247] on textarea "Create an automatic reply (optional)" at bounding box center [588, 265] width 264 height 64
type textarea "Going to be back [DATE]"
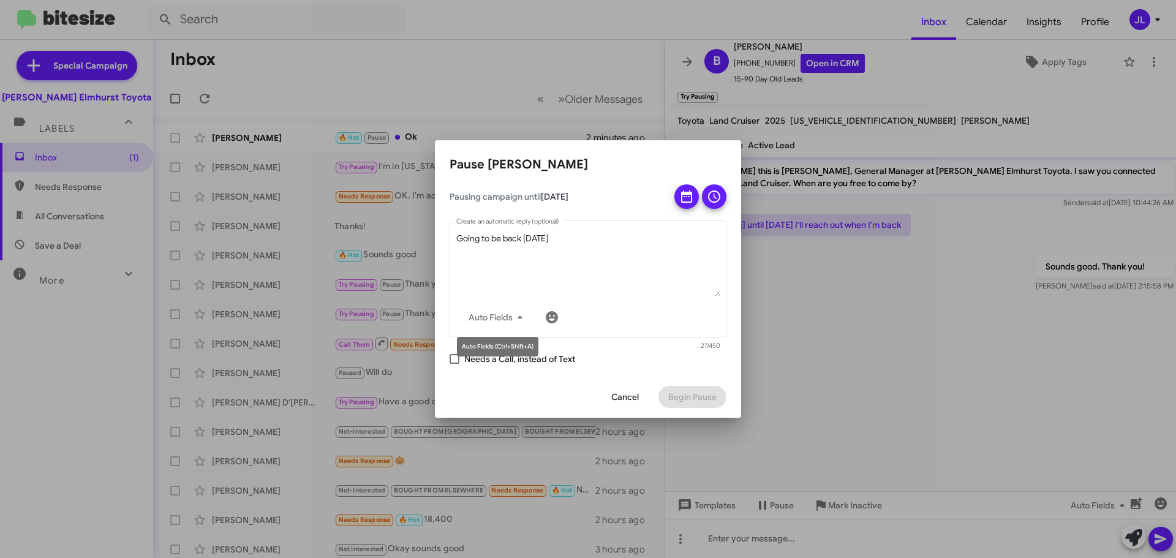
click at [452, 358] on mat-tooltip-component "Auto Fields (Ctrl+Shift+A)" at bounding box center [497, 346] width 99 height 37
click at [456, 359] on mat-tooltip-component "Auto Fields (Ctrl+Shift+A)" at bounding box center [497, 346] width 99 height 37
click at [513, 396] on div "Cancel Begin Pause" at bounding box center [588, 397] width 277 height 42
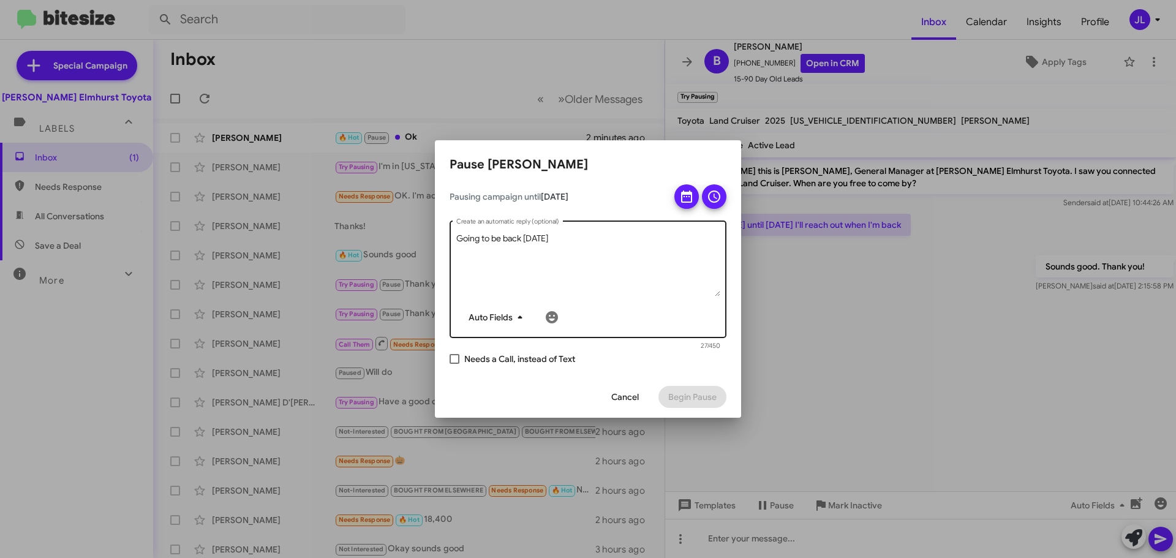
click at [517, 320] on icon "button" at bounding box center [520, 317] width 15 height 15
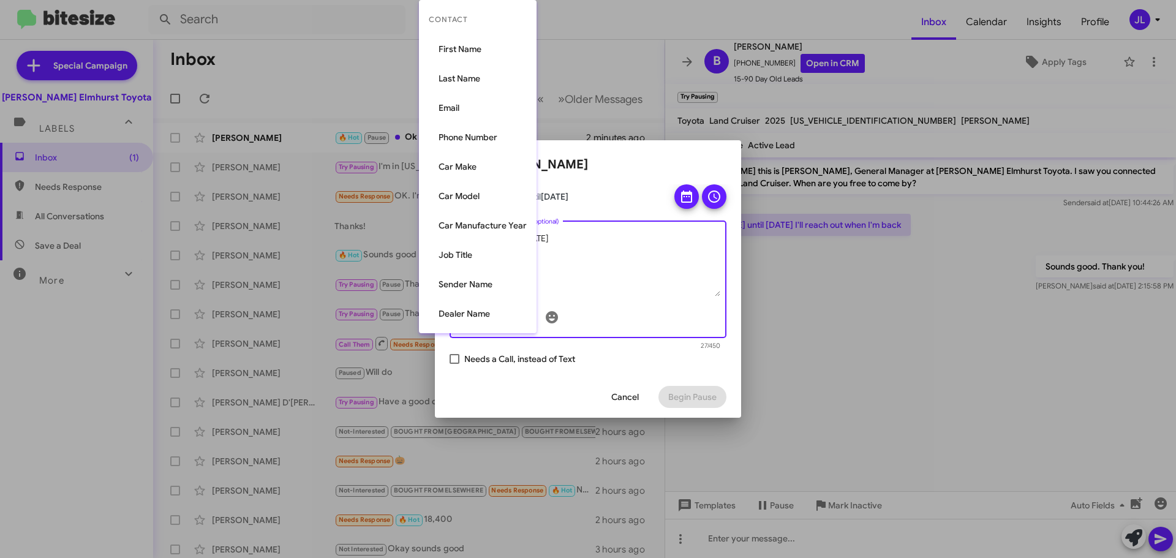
click at [605, 260] on div at bounding box center [588, 279] width 1176 height 558
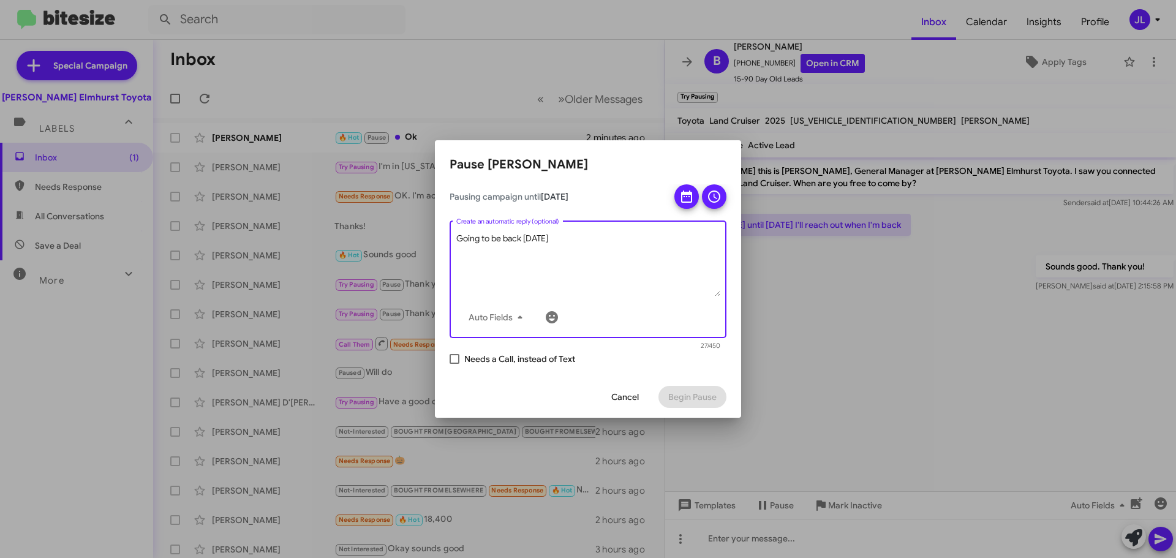
drag, startPoint x: 579, startPoint y: 241, endPoint x: 397, endPoint y: 263, distance: 183.2
click at [399, 262] on div "Pause [PERSON_NAME] Pausing campaign until [DATE] Going to be back [DATE] Auto …" at bounding box center [588, 279] width 1176 height 558
click at [714, 199] on icon at bounding box center [714, 196] width 15 height 15
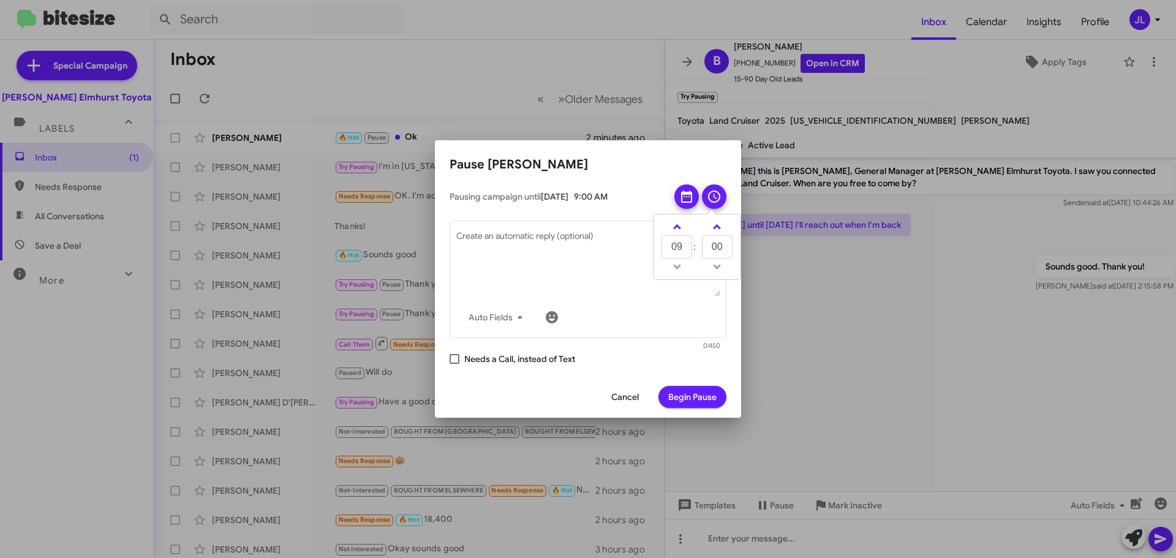
click at [711, 161] on h2 "Pause [PERSON_NAME]" at bounding box center [588, 165] width 277 height 20
click at [686, 396] on span "Begin Pause" at bounding box center [692, 397] width 48 height 22
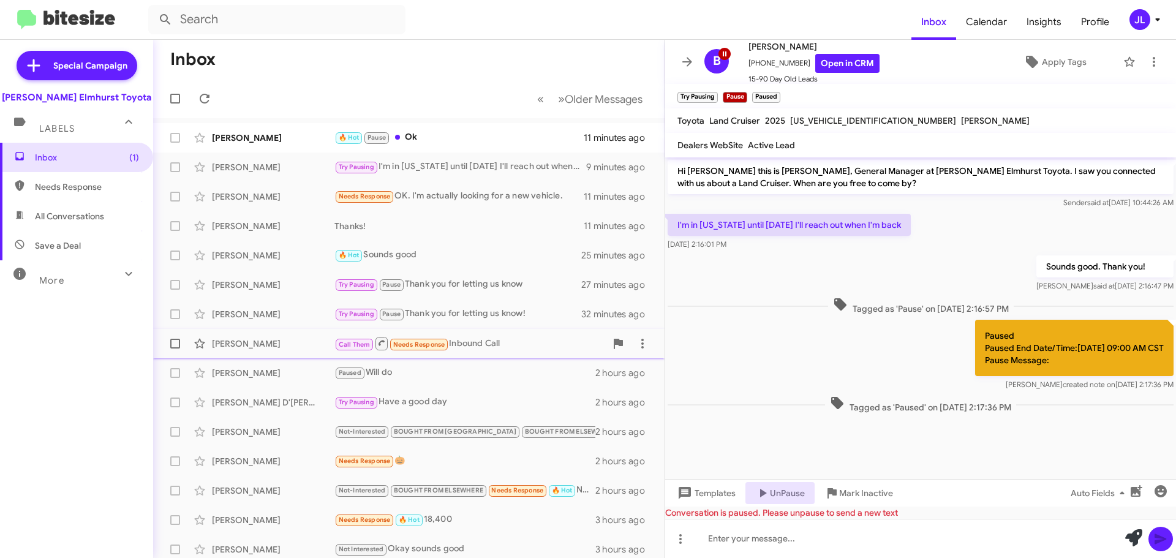
click at [500, 341] on div "Call Them Needs Response Inbound Call" at bounding box center [470, 343] width 271 height 15
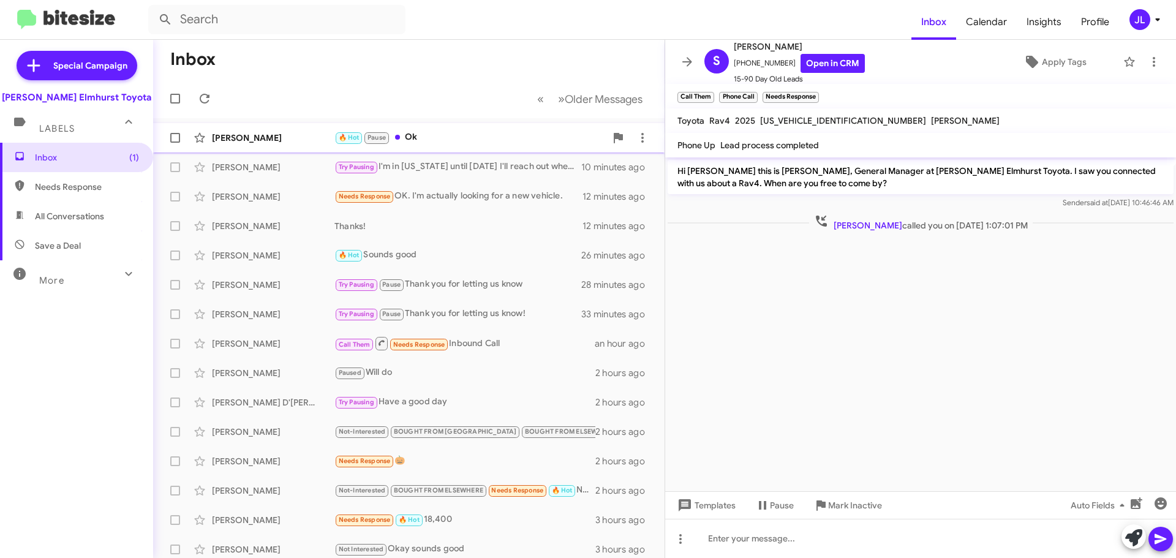
click at [499, 136] on div "🔥 Hot Pause Ok" at bounding box center [470, 137] width 271 height 14
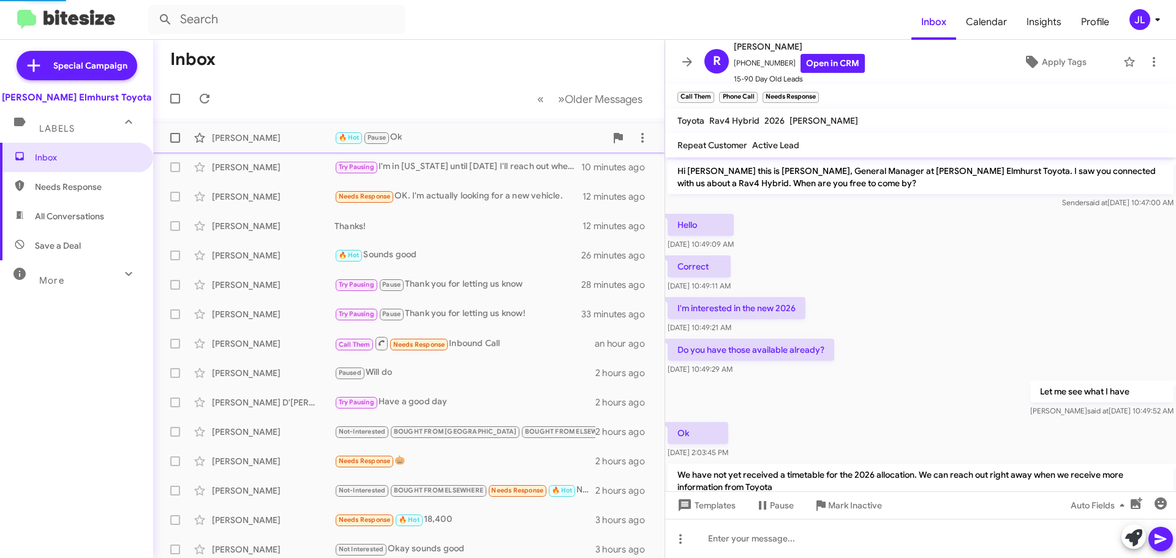
scroll to position [477, 0]
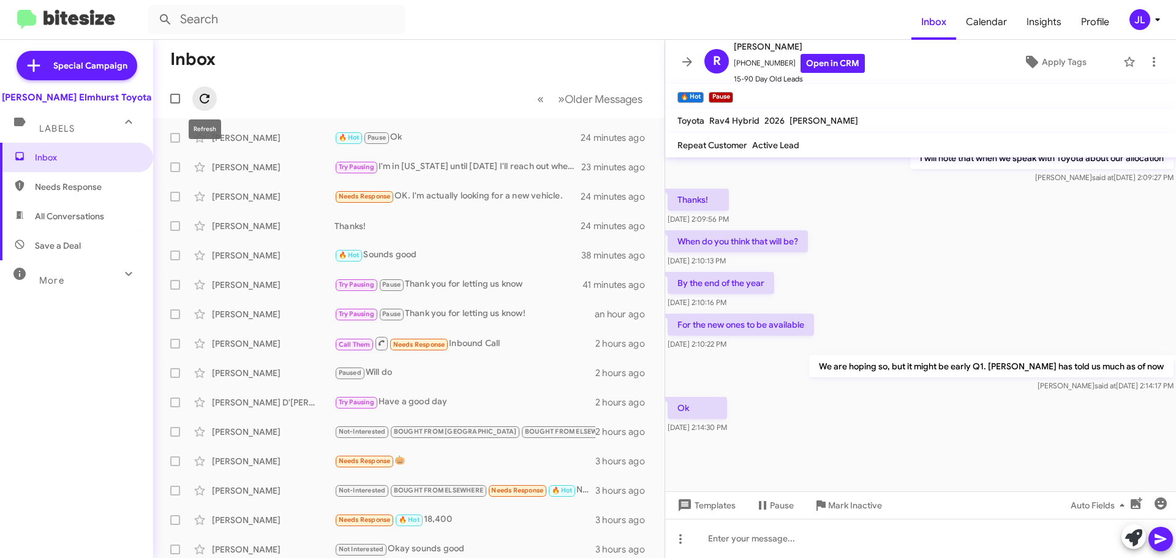
click at [200, 99] on icon at bounding box center [204, 98] width 15 height 15
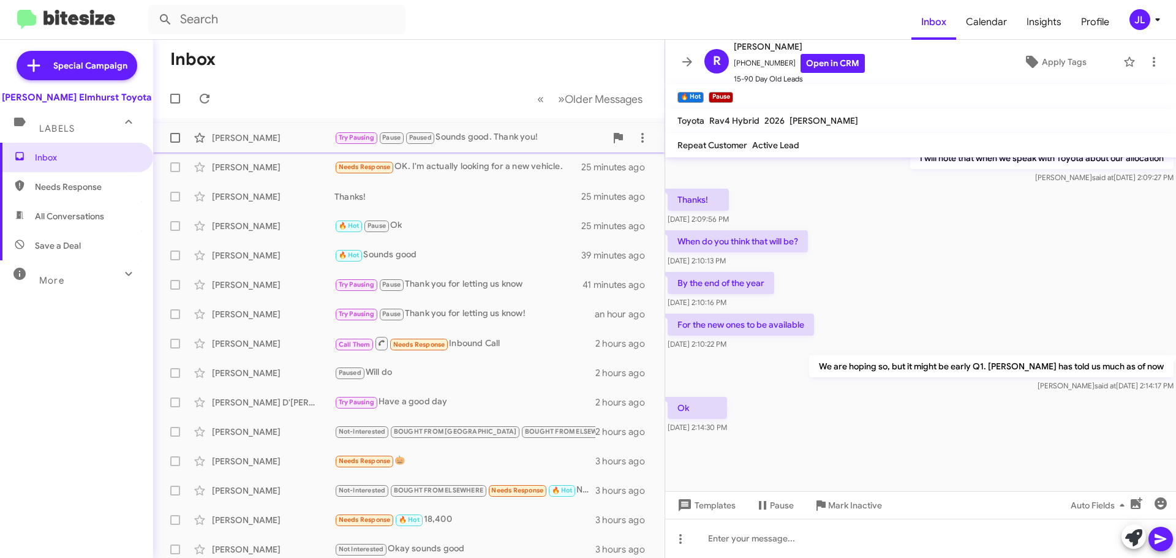
click at [532, 139] on div "Try Pausing Pause Paused Sounds good. Thank you!" at bounding box center [470, 137] width 271 height 14
